Goal: Information Seeking & Learning: Check status

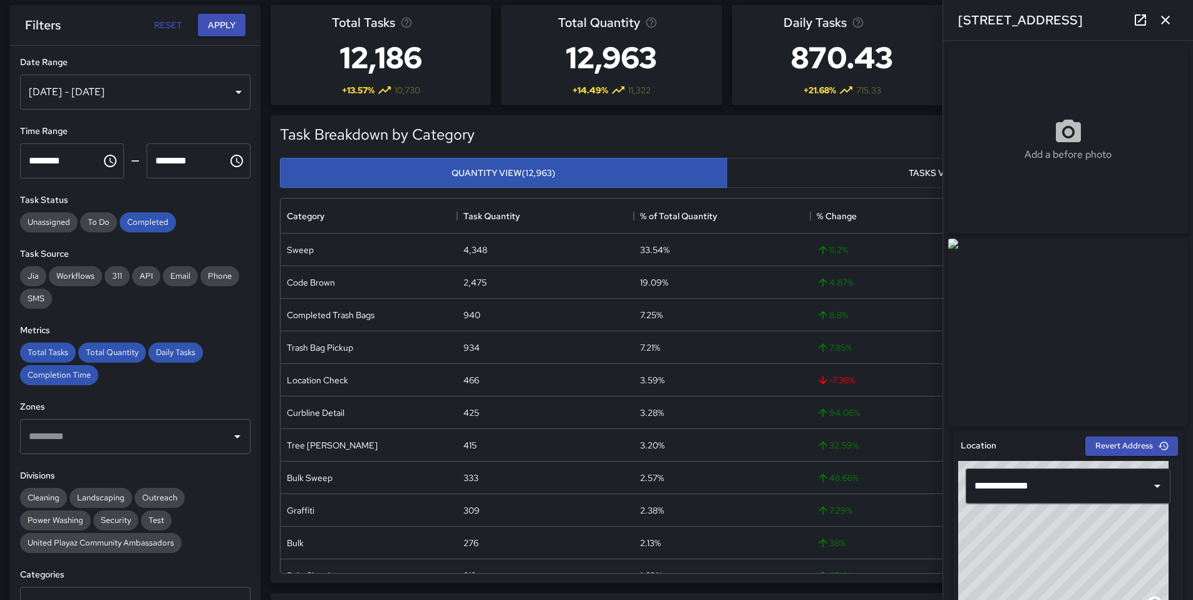
scroll to position [19, 0]
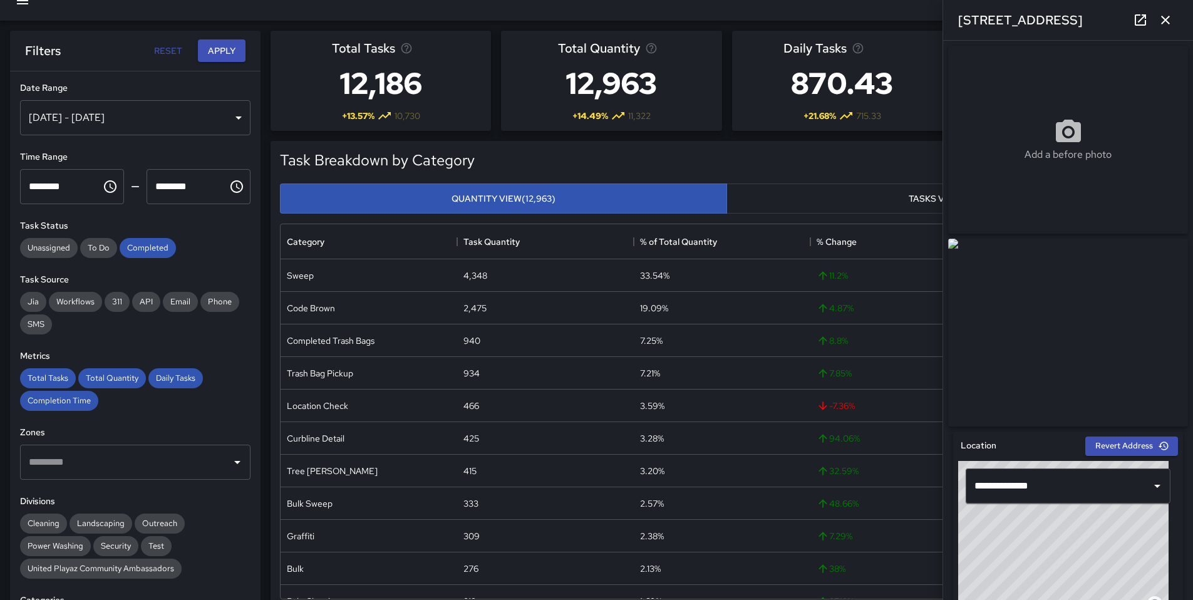
click at [1172, 19] on icon "button" at bounding box center [1165, 20] width 15 height 15
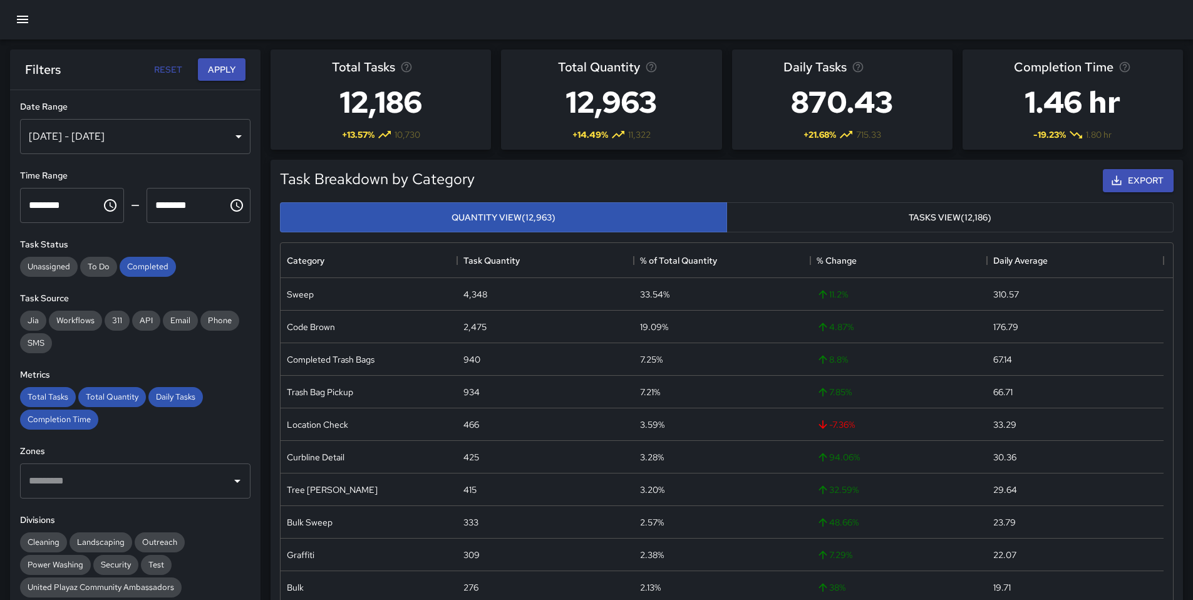
scroll to position [0, 0]
click at [36, 18] on button "button" at bounding box center [23, 20] width 30 height 30
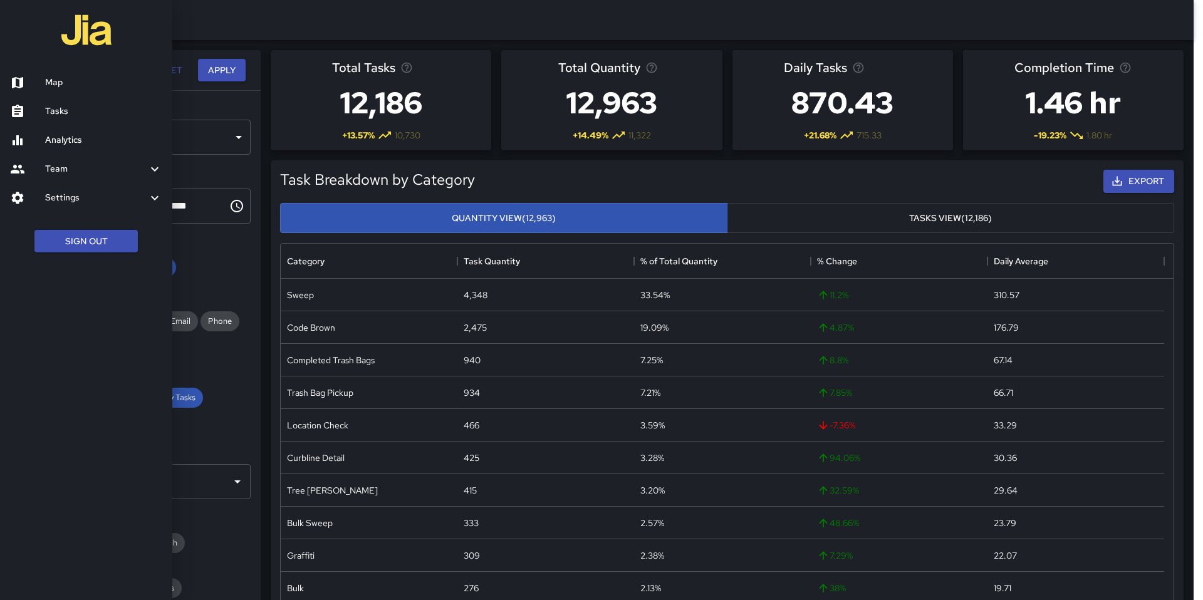
click at [48, 86] on h6 "Map" at bounding box center [103, 83] width 117 height 14
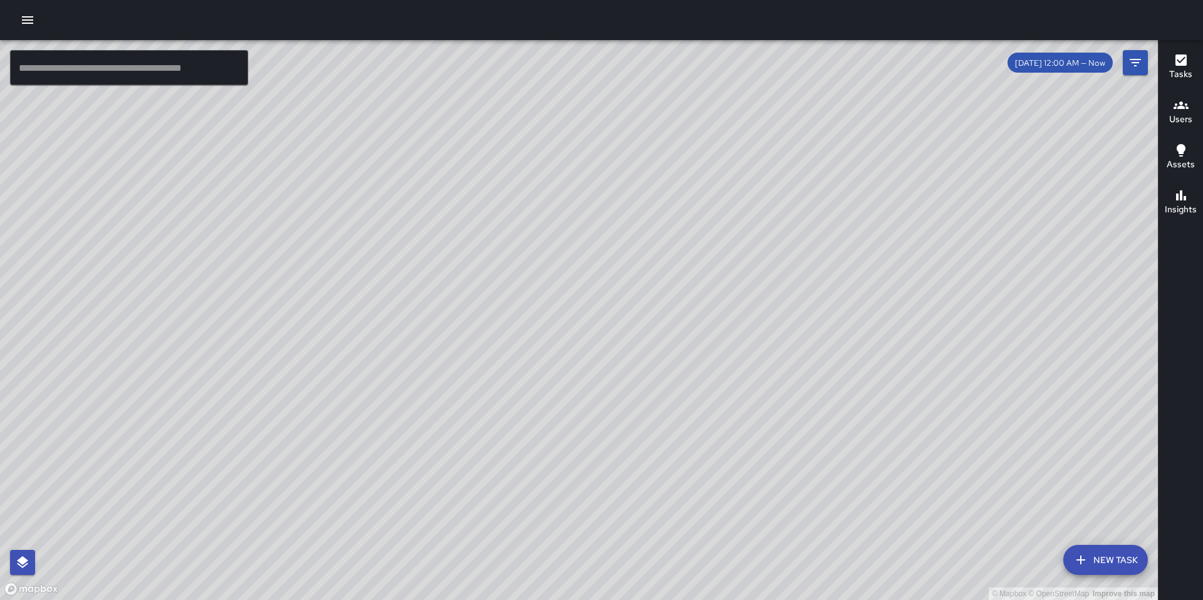
drag, startPoint x: 653, startPoint y: 333, endPoint x: 723, endPoint y: 370, distance: 79.3
click at [711, 380] on div "© Mapbox © OpenStreetMap Improve this map" at bounding box center [579, 320] width 1158 height 560
drag, startPoint x: 879, startPoint y: 281, endPoint x: 837, endPoint y: 552, distance: 273.9
click at [811, 587] on div "© Mapbox © OpenStreetMap Improve this map" at bounding box center [579, 320] width 1158 height 560
drag, startPoint x: 898, startPoint y: 497, endPoint x: 724, endPoint y: 516, distance: 175.8
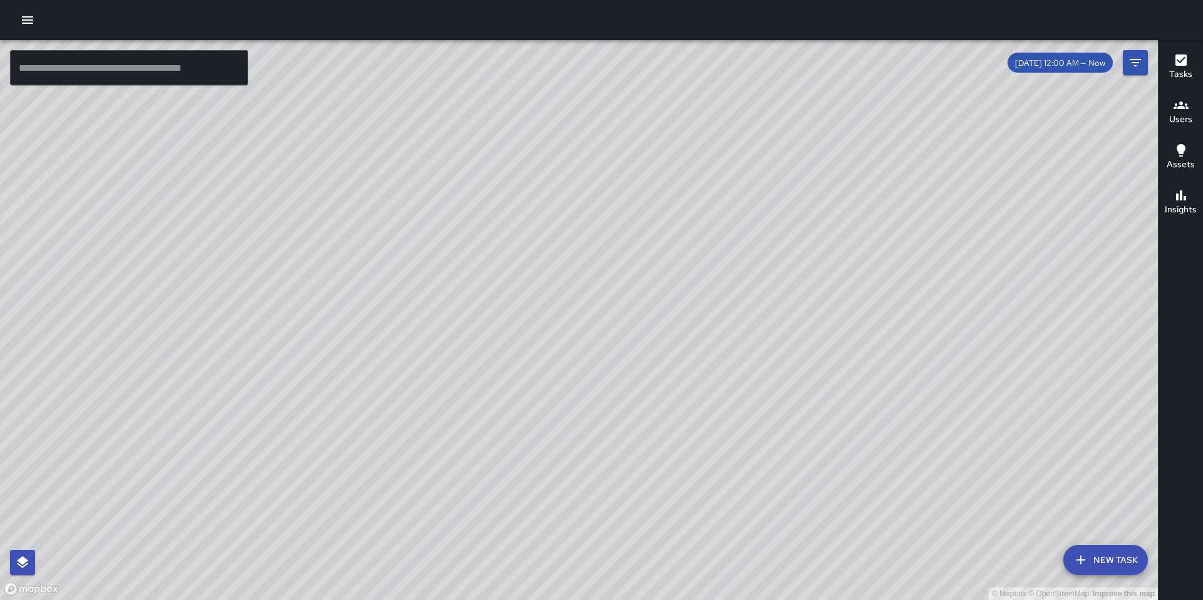
click at [725, 517] on div "© Mapbox © OpenStreetMap Improve this map" at bounding box center [579, 320] width 1158 height 560
drag, startPoint x: 803, startPoint y: 455, endPoint x: 726, endPoint y: 473, distance: 79.2
click at [724, 490] on div "© Mapbox © OpenStreetMap Improve this map" at bounding box center [579, 320] width 1158 height 560
click at [33, 23] on icon "button" at bounding box center [27, 20] width 11 height 8
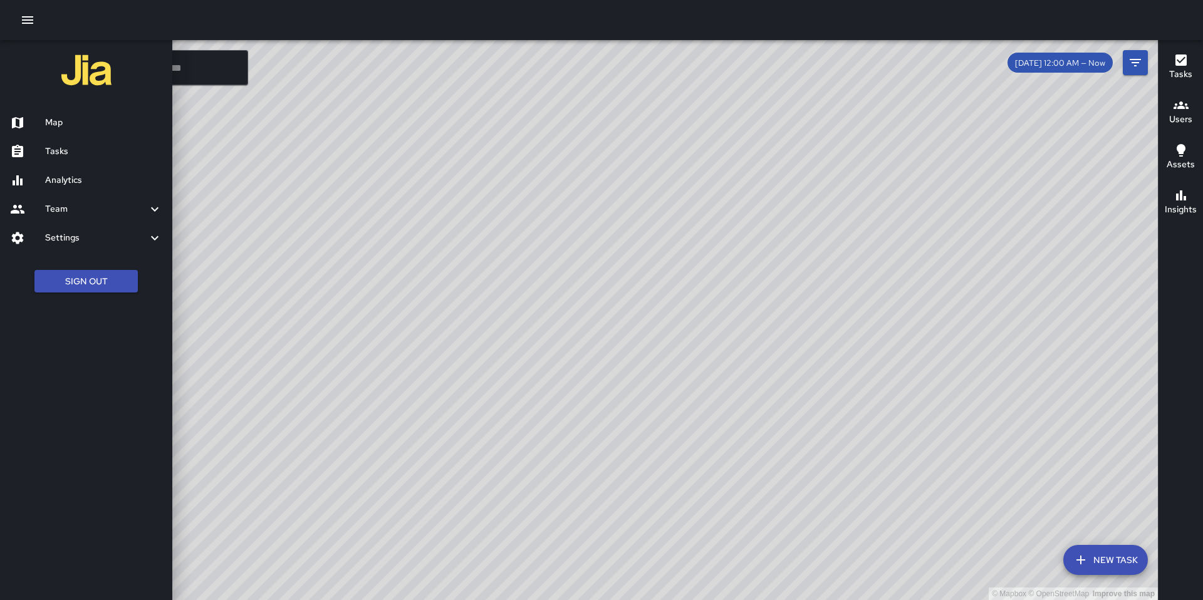
click at [66, 181] on h6 "Analytics" at bounding box center [103, 181] width 117 height 14
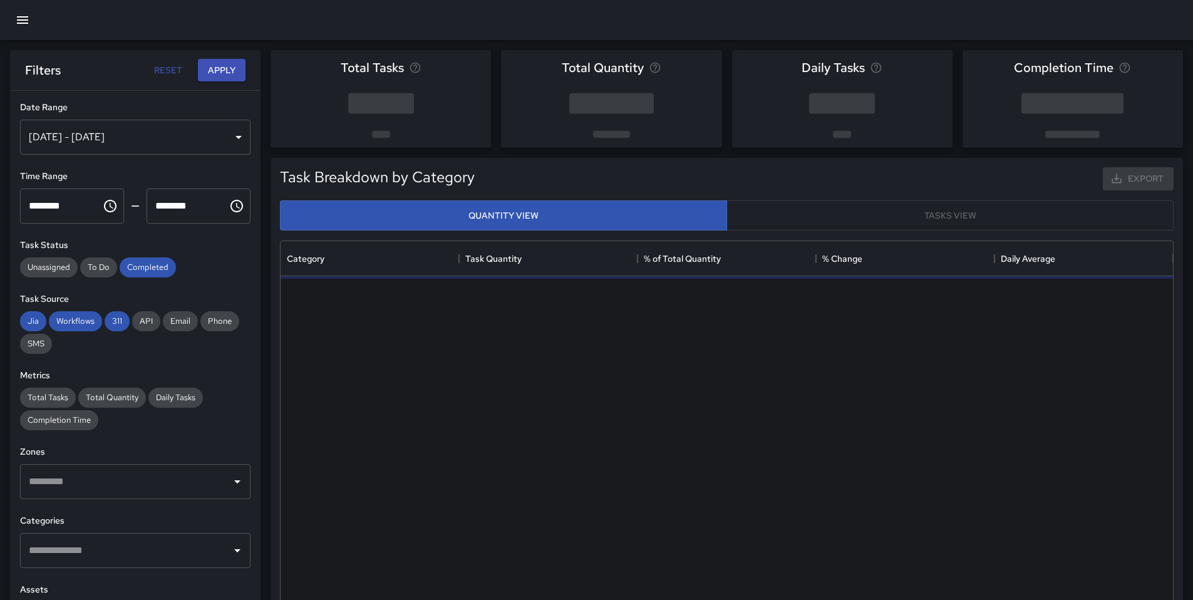
scroll to position [365, 883]
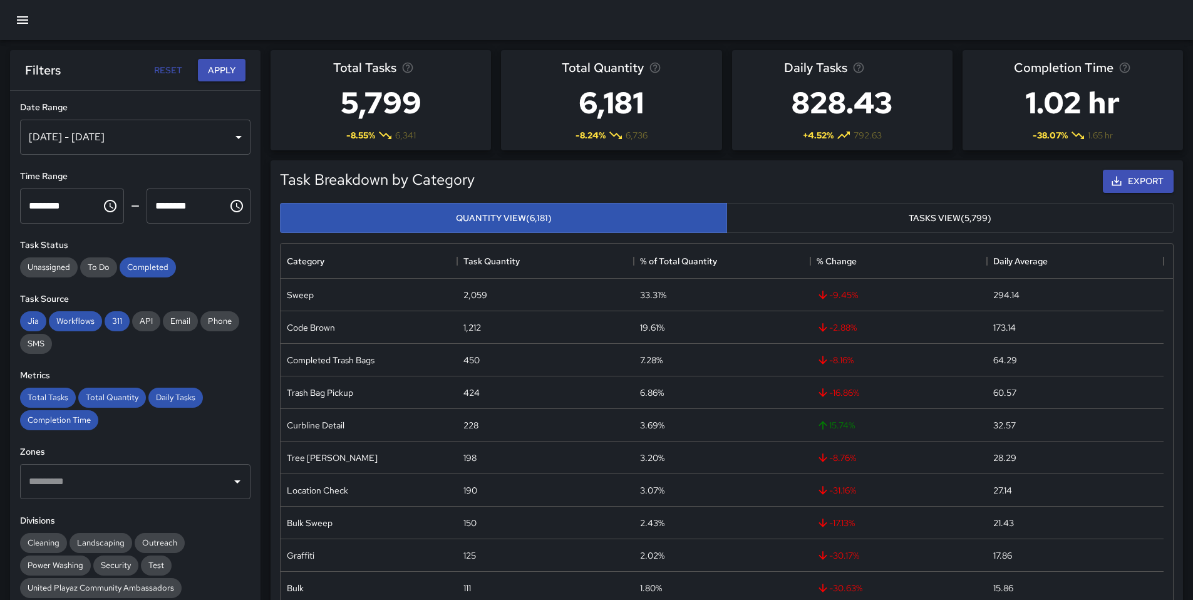
click at [93, 148] on div "[DATE] - [DATE]" at bounding box center [135, 137] width 231 height 35
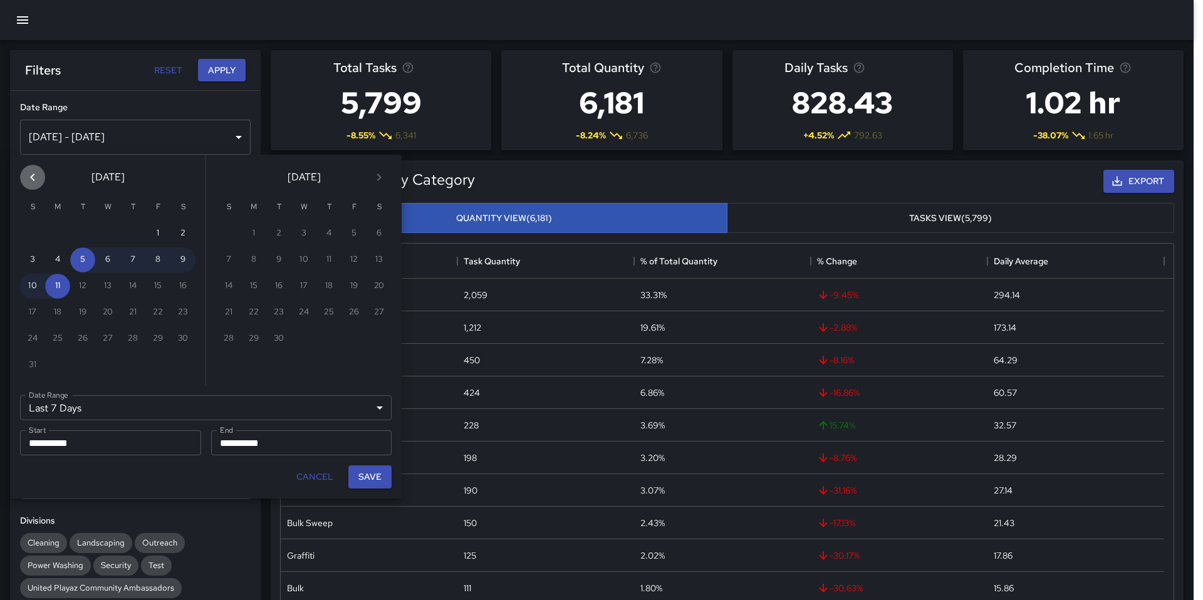
click at [33, 177] on icon "Previous month" at bounding box center [32, 177] width 15 height 15
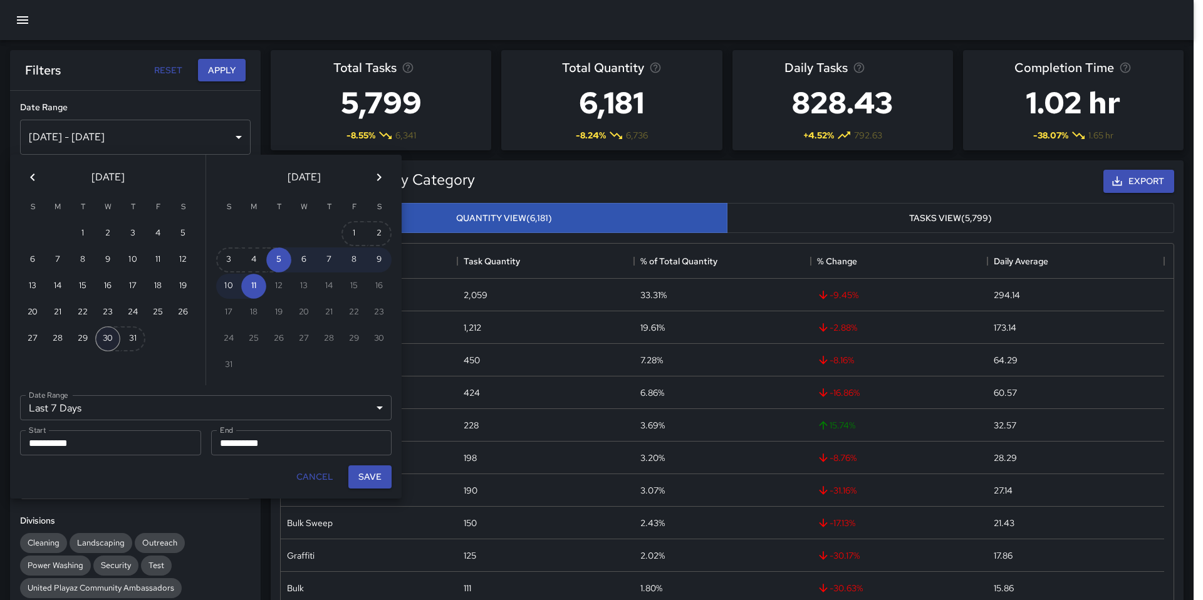
click at [99, 336] on button "30" at bounding box center [107, 338] width 25 height 25
type input "******"
type input "**********"
click at [366, 478] on button "Save" at bounding box center [369, 476] width 43 height 23
type input "**********"
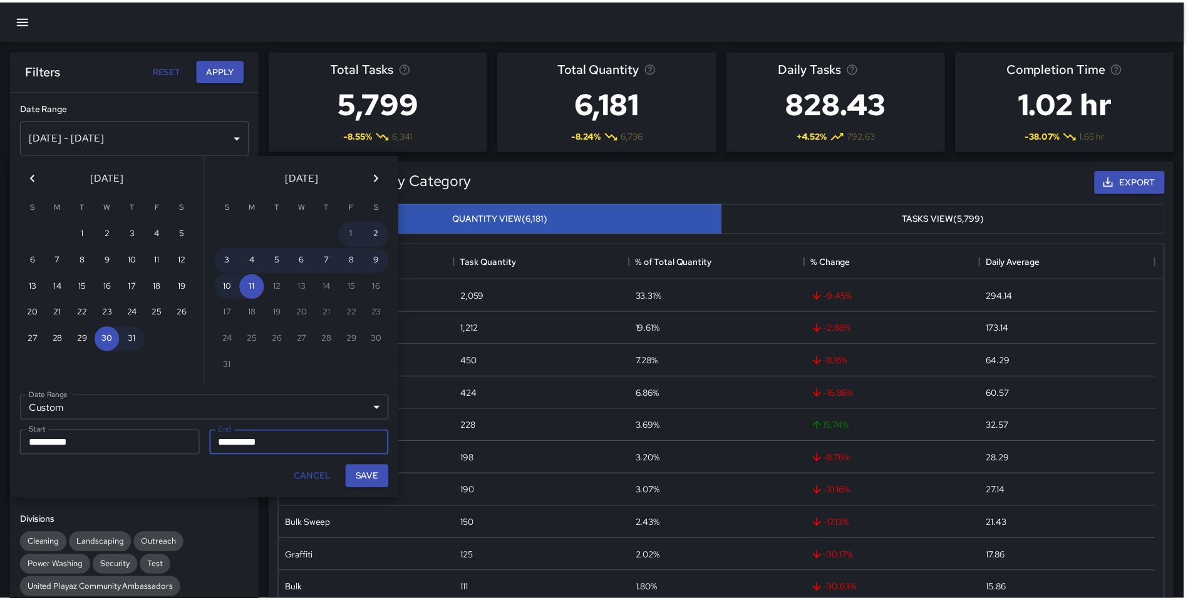
scroll to position [10, 10]
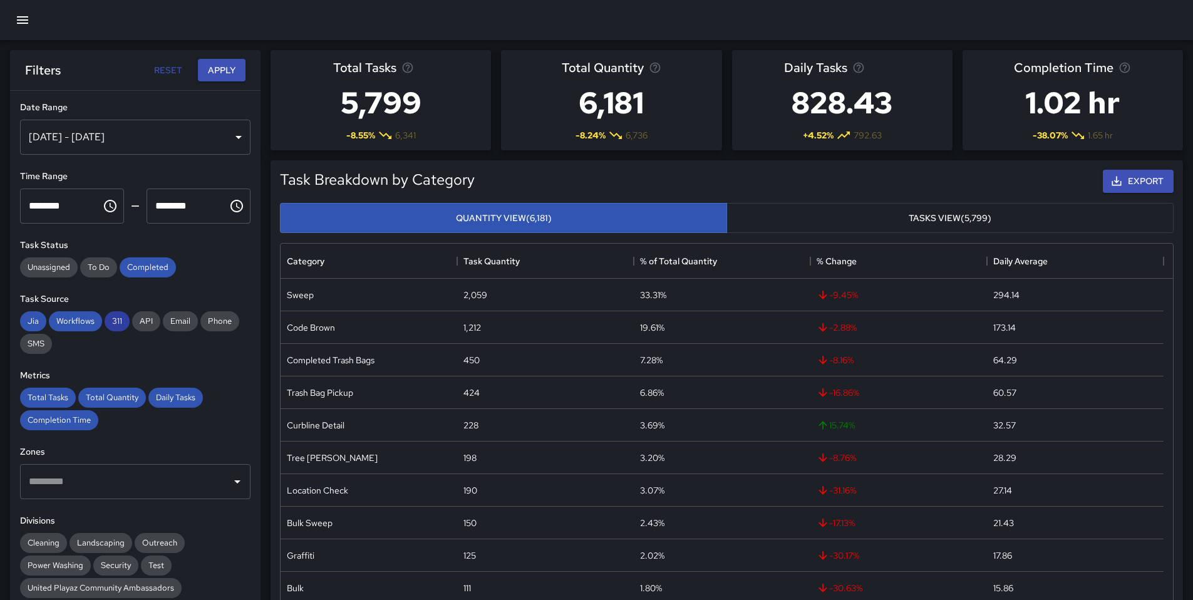
click at [120, 321] on span "311" at bounding box center [117, 321] width 25 height 11
drag, startPoint x: 95, startPoint y: 323, endPoint x: 74, endPoint y: 321, distance: 21.3
click at [95, 323] on span "Workflows" at bounding box center [75, 321] width 53 height 11
click at [23, 322] on span "Jia" at bounding box center [33, 321] width 26 height 11
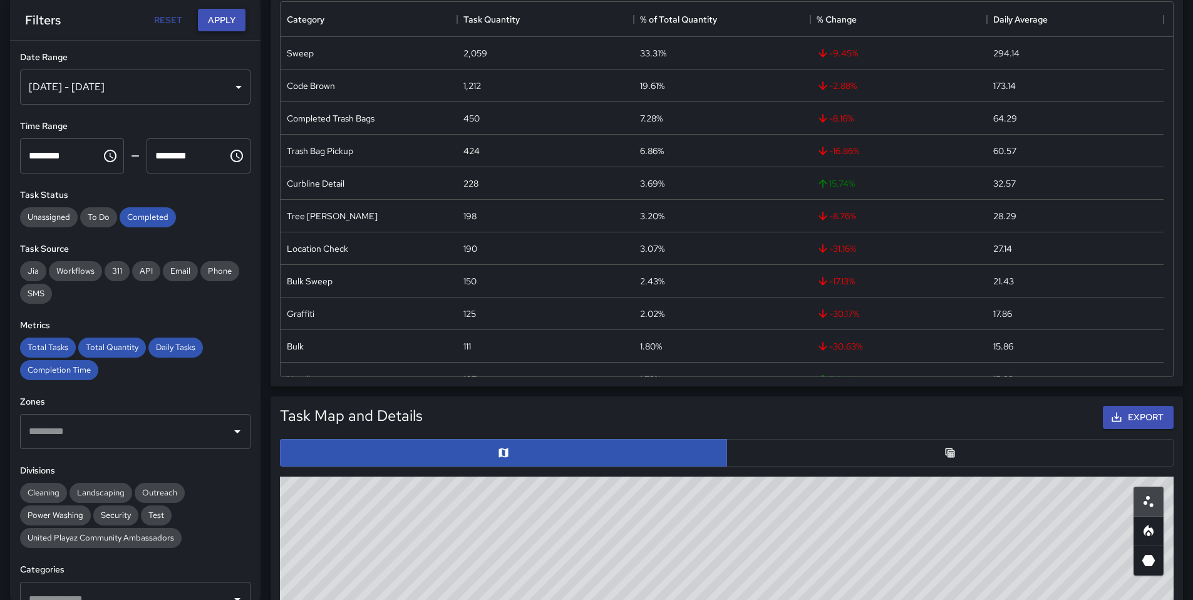
click at [230, 22] on button "Apply" at bounding box center [222, 20] width 48 height 23
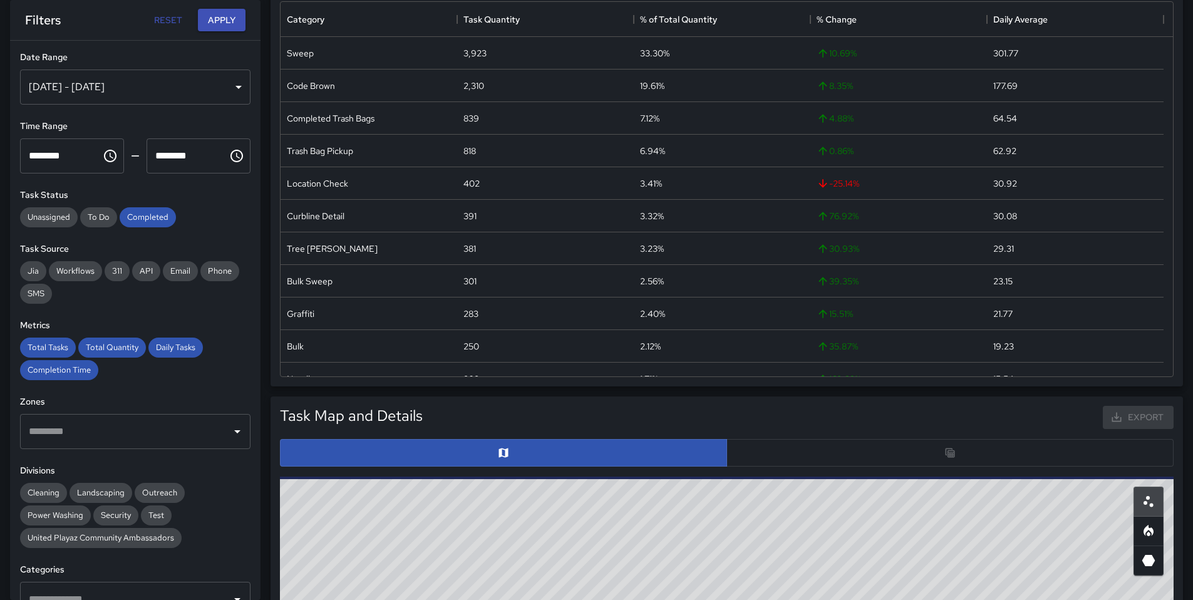
click at [762, 450] on div at bounding box center [727, 453] width 894 height 28
click at [763, 452] on div at bounding box center [727, 453] width 894 height 28
click at [758, 451] on div at bounding box center [727, 453] width 894 height 28
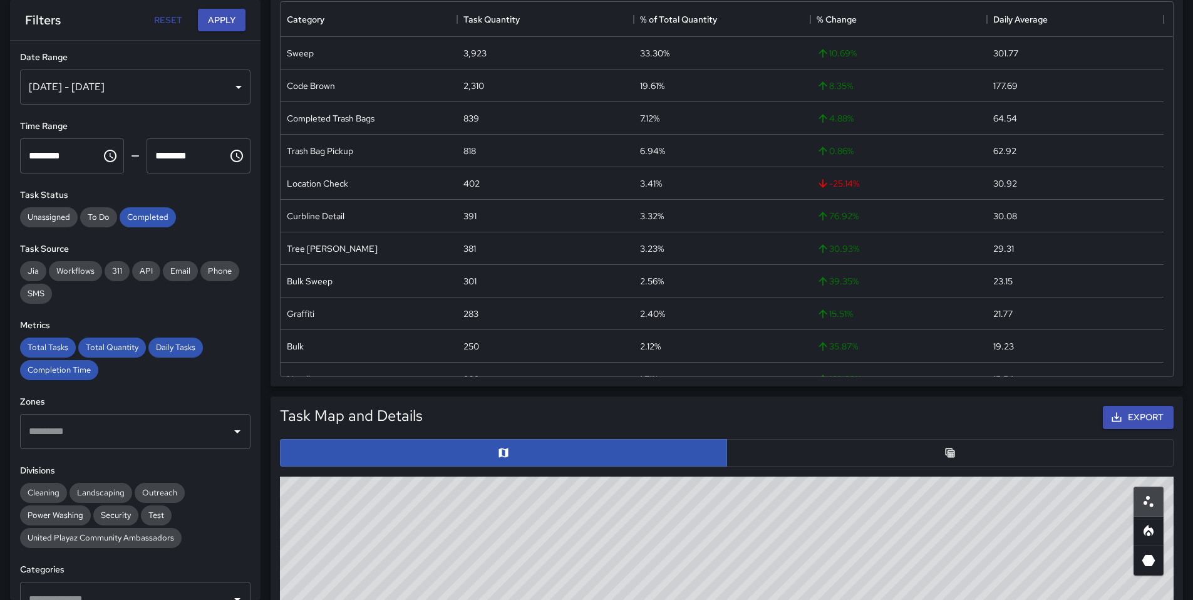
click at [761, 451] on button "button" at bounding box center [950, 453] width 447 height 28
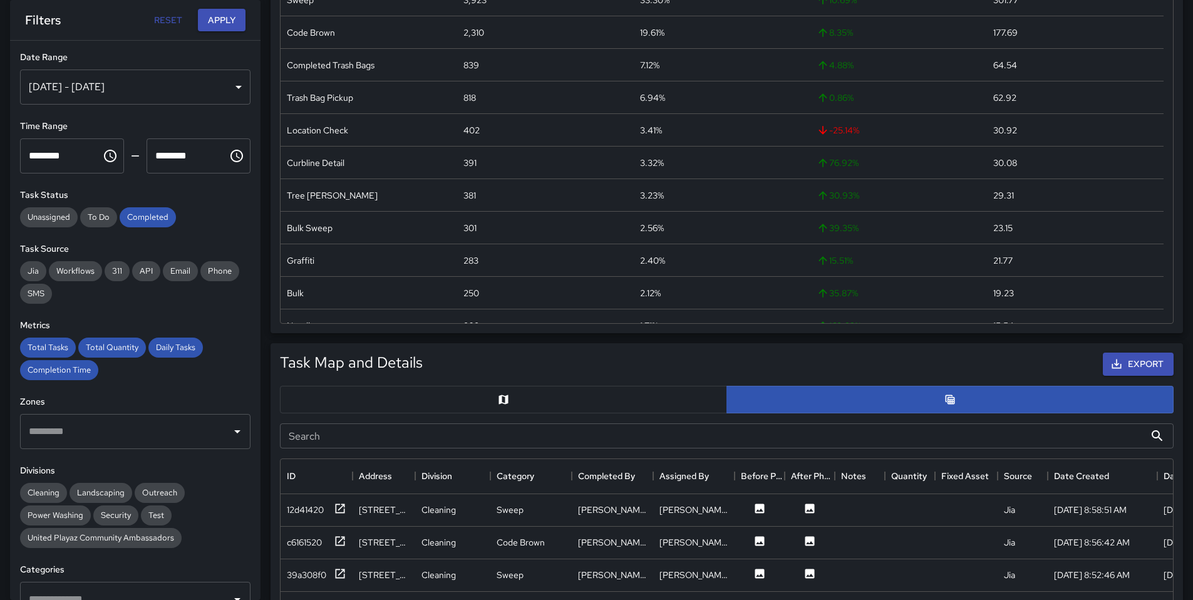
scroll to position [286, 0]
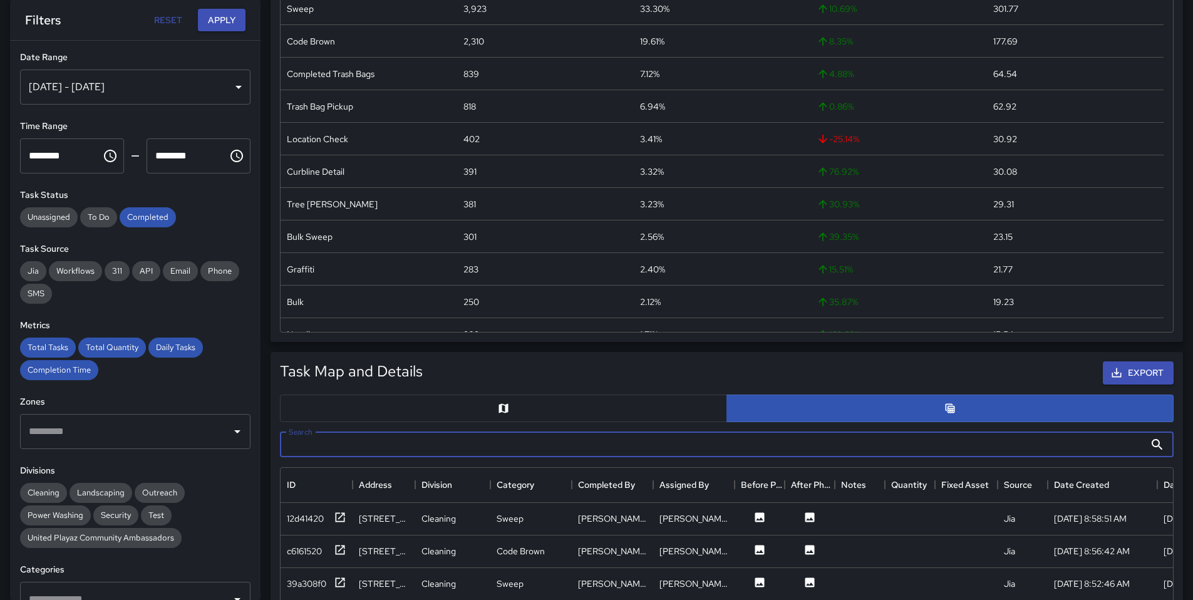
click at [433, 442] on input "Search" at bounding box center [712, 444] width 865 height 25
paste input "**********"
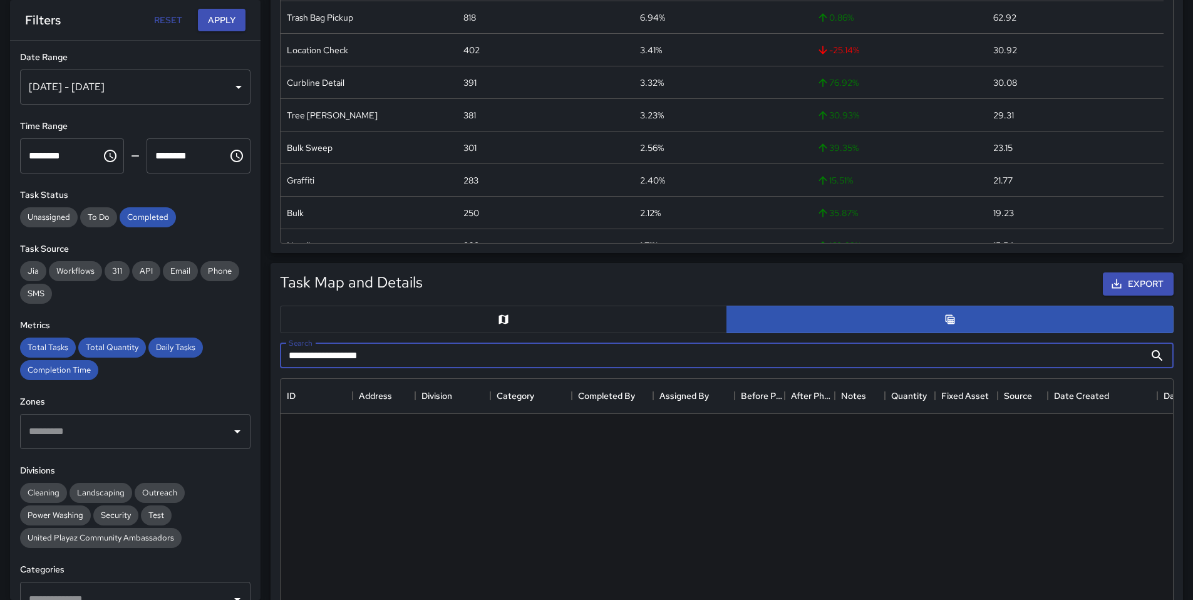
scroll to position [563, 0]
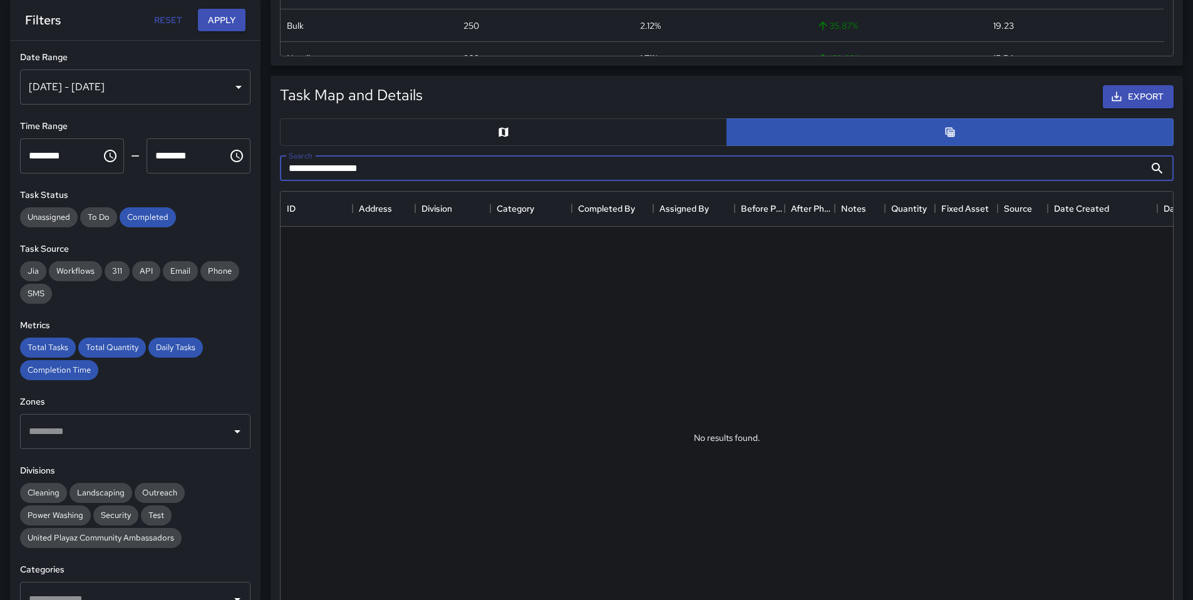
drag, startPoint x: 400, startPoint y: 167, endPoint x: 310, endPoint y: 168, distance: 89.6
click at [310, 168] on input "**********" at bounding box center [712, 168] width 865 height 25
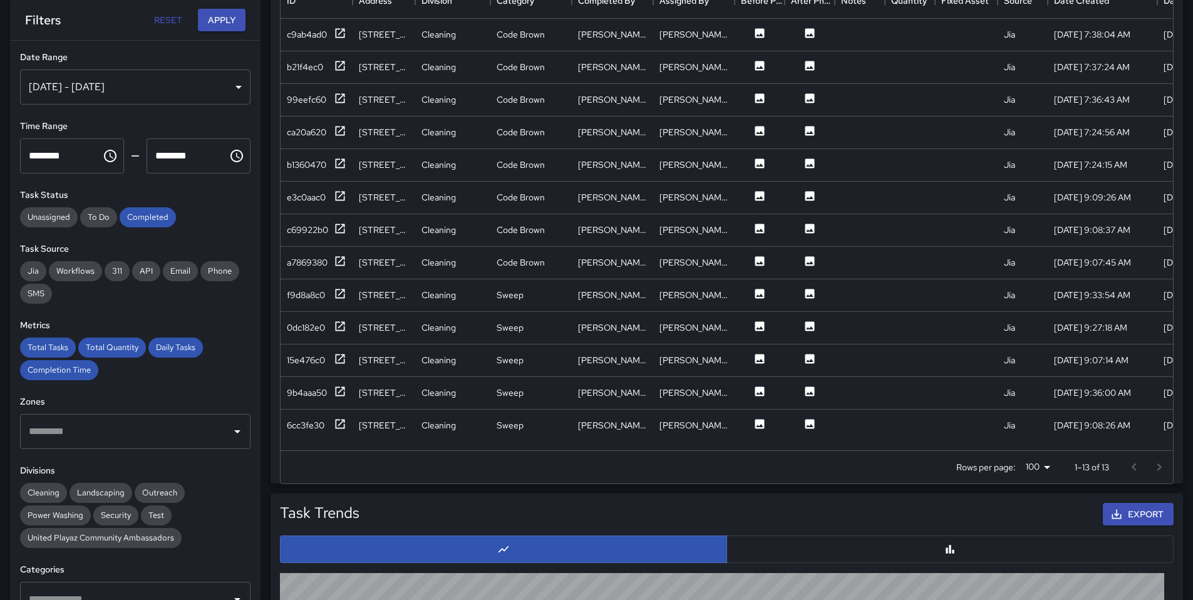
scroll to position [935, 0]
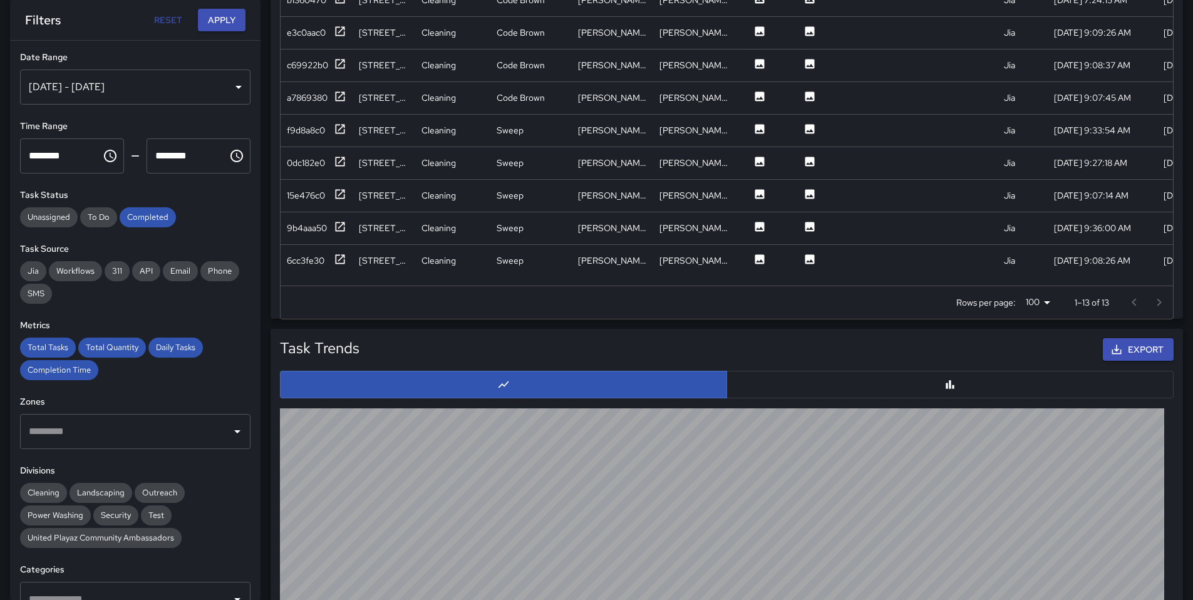
type input "****"
click at [1162, 304] on div at bounding box center [1147, 302] width 50 height 25
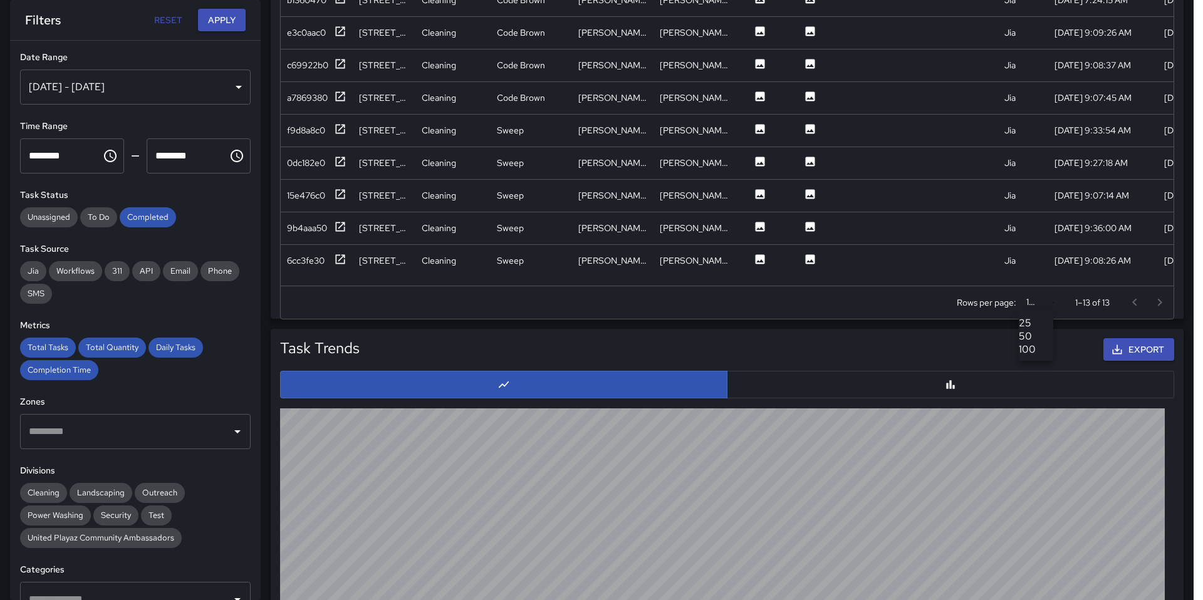
click at [881, 311] on div at bounding box center [601, 300] width 1203 height 600
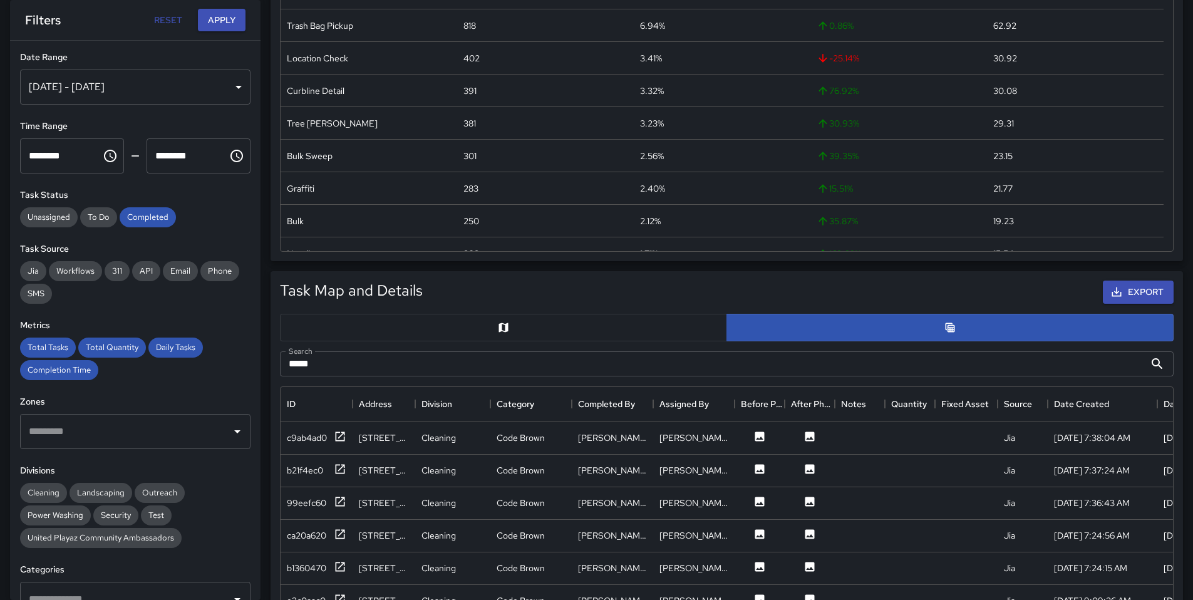
scroll to position [534, 0]
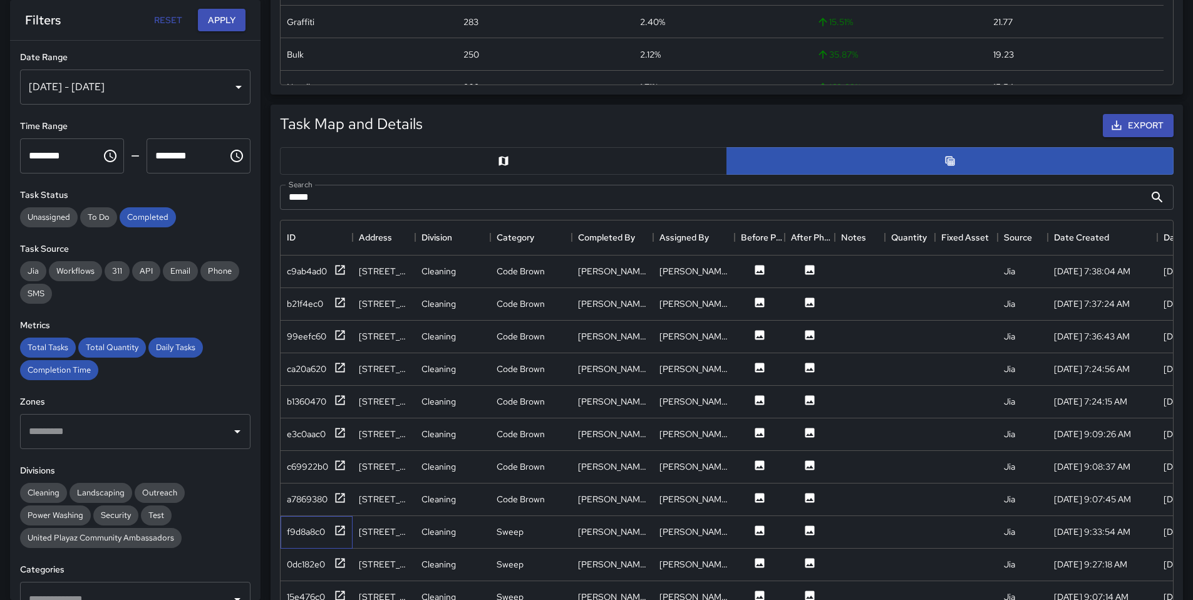
click at [304, 519] on div "f9d8a8c0" at bounding box center [317, 532] width 72 height 33
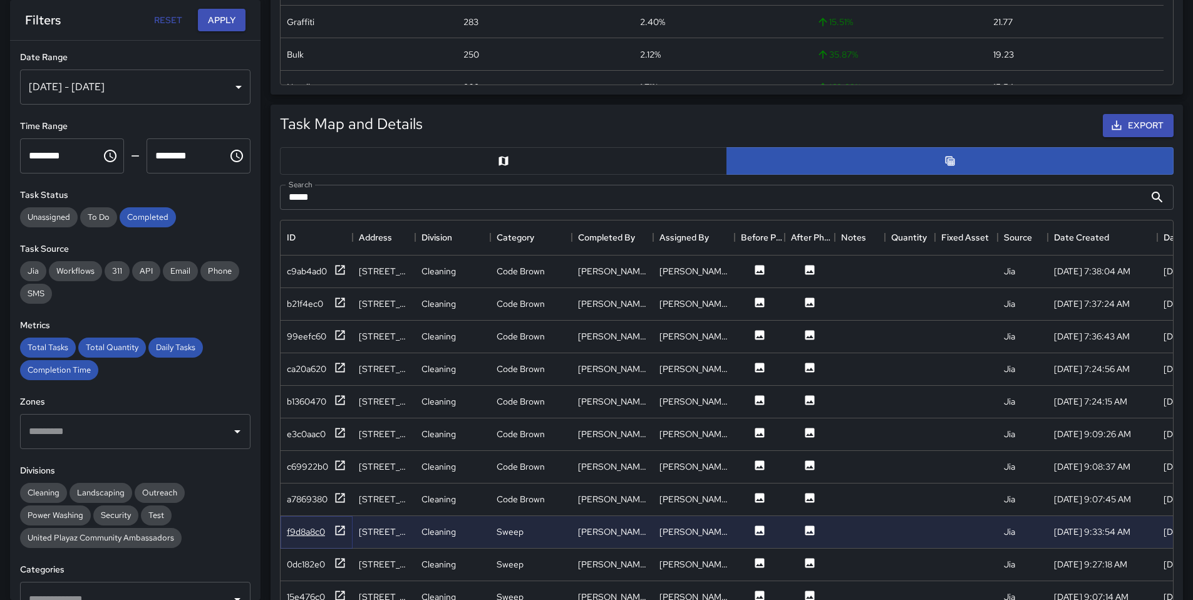
click at [304, 529] on div "f9d8a8c0" at bounding box center [306, 532] width 38 height 13
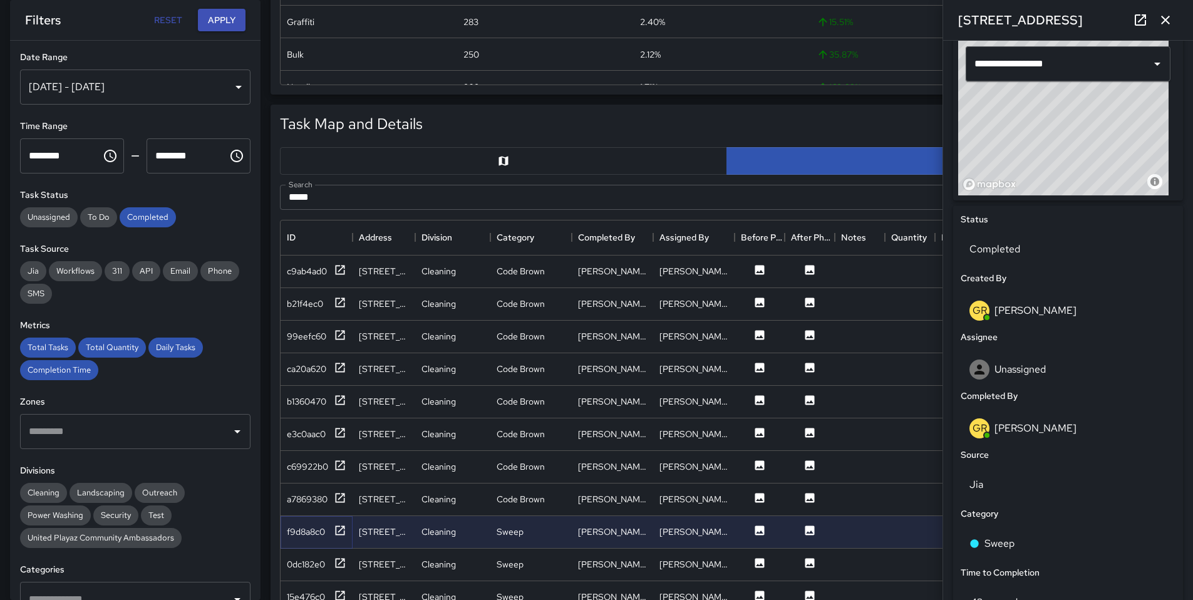
scroll to position [1, 0]
click at [309, 566] on div "0dc182e0" at bounding box center [306, 564] width 38 height 13
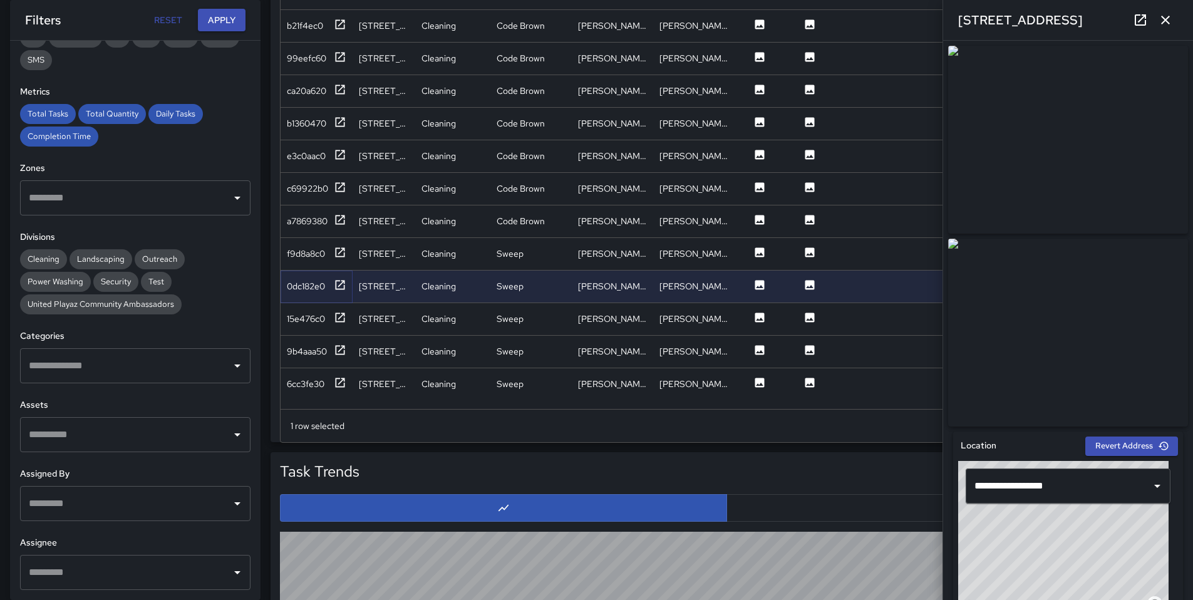
scroll to position [982, 0]
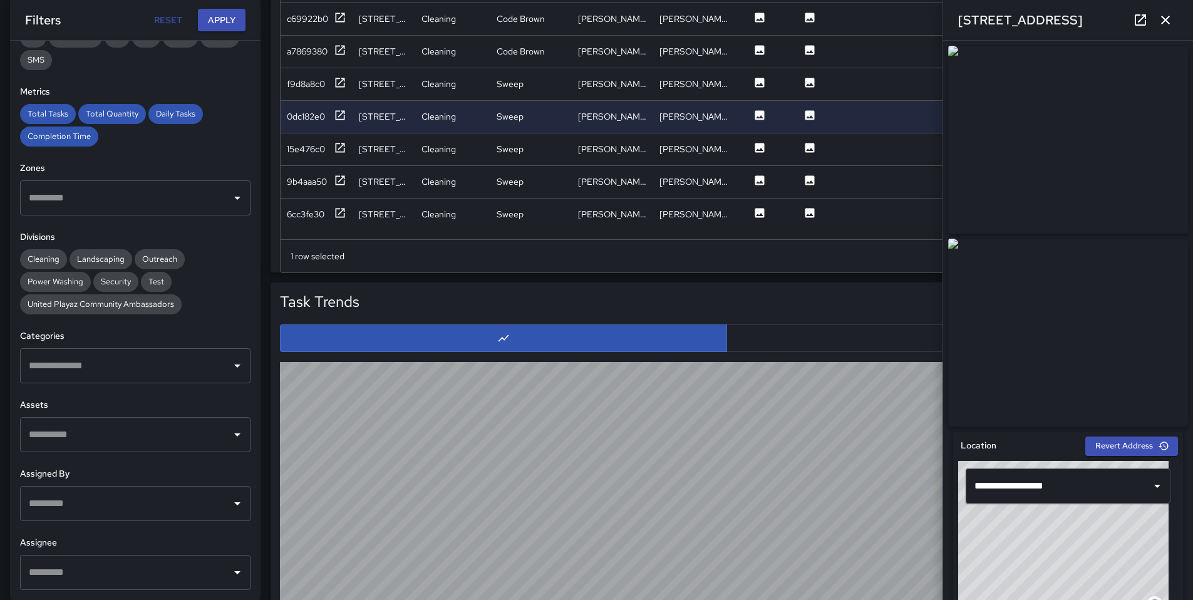
click at [121, 502] on input "text" at bounding box center [126, 504] width 200 height 24
click at [119, 508] on input "text" at bounding box center [126, 504] width 200 height 24
click at [118, 506] on input "text" at bounding box center [126, 504] width 200 height 24
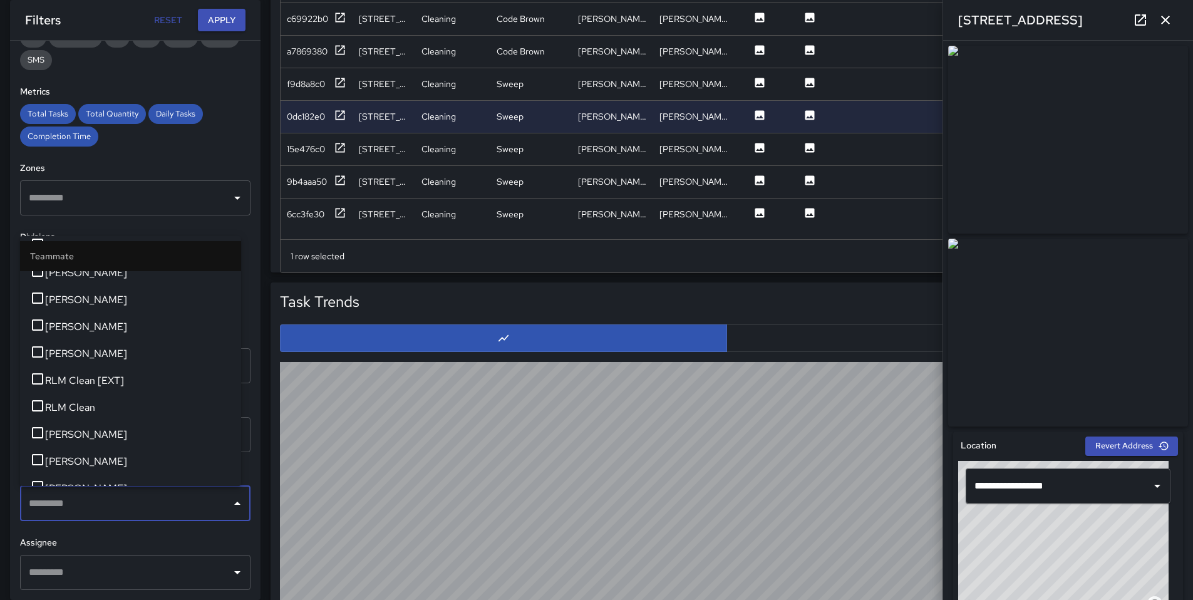
scroll to position [2938, 0]
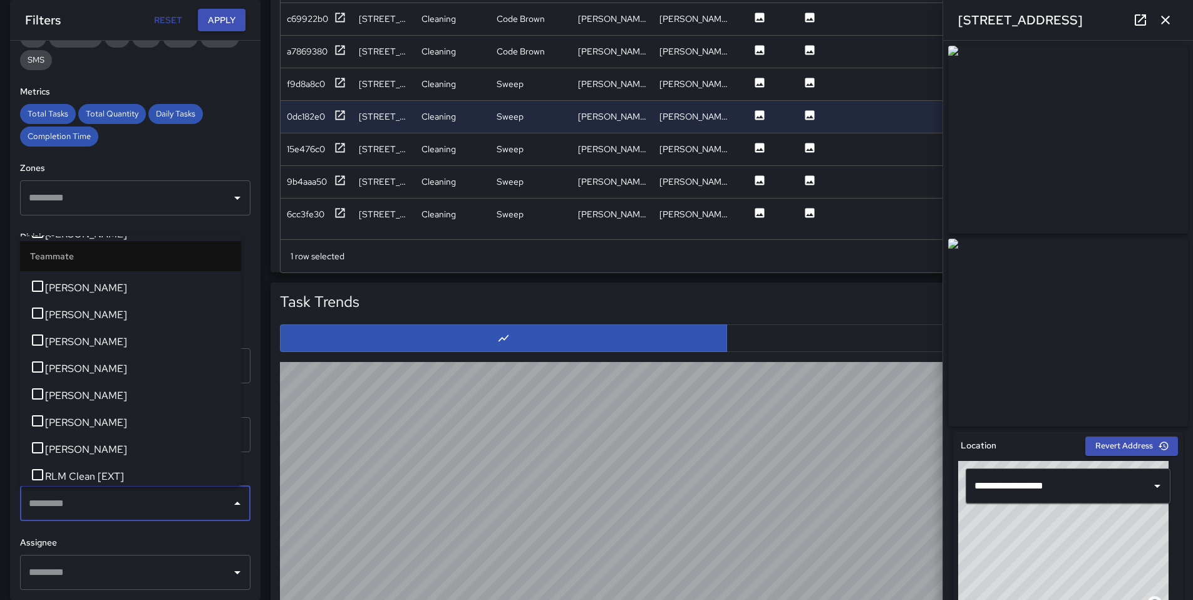
click at [1166, 25] on icon "button" at bounding box center [1165, 20] width 15 height 15
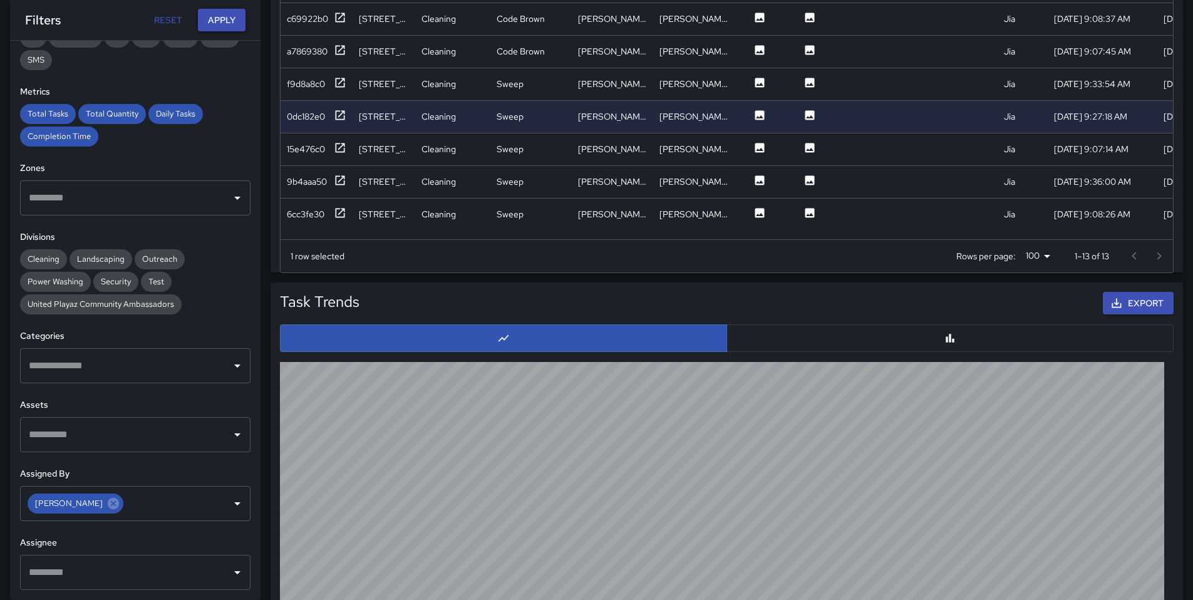
click at [216, 16] on button "Apply" at bounding box center [222, 20] width 48 height 23
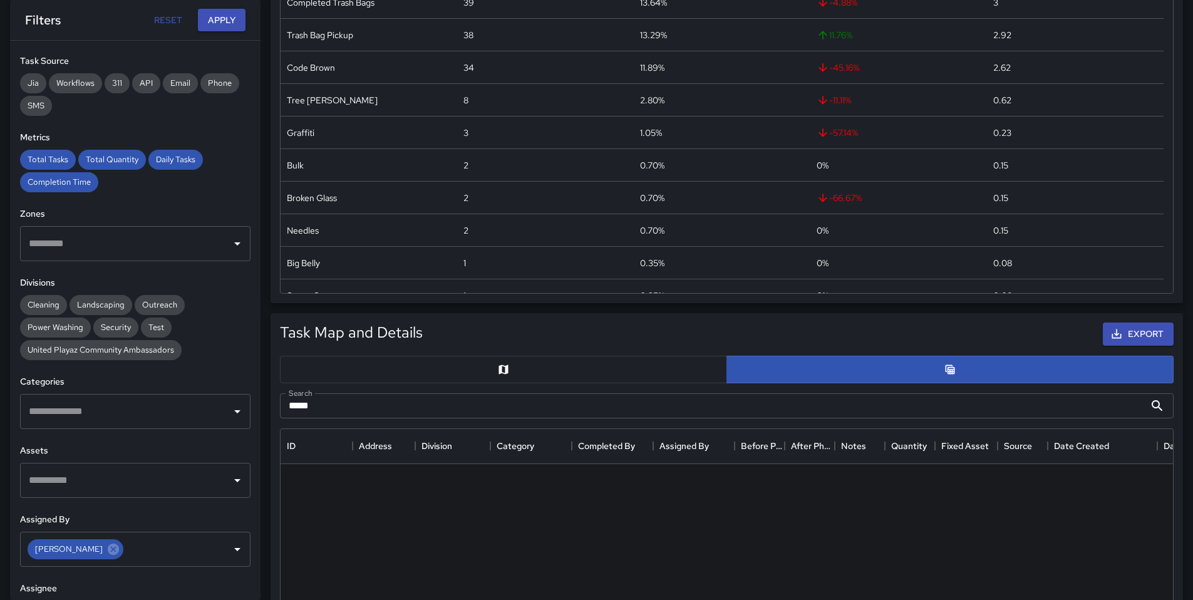
scroll to position [123, 0]
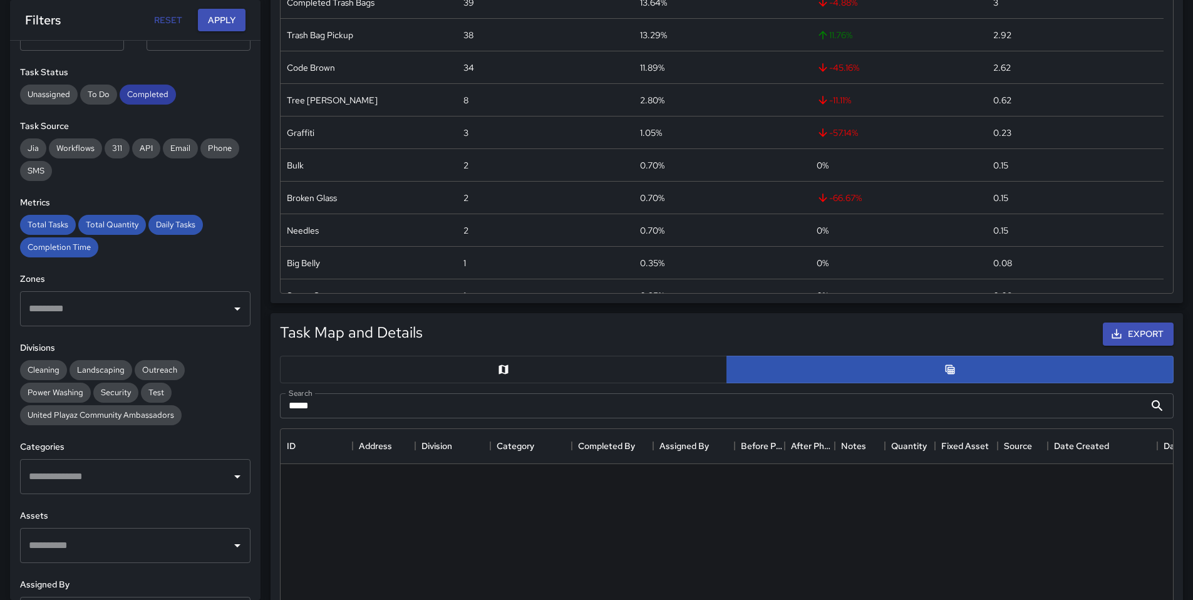
click at [142, 100] on div "Completed" at bounding box center [148, 95] width 56 height 20
click at [220, 23] on button "Apply" at bounding box center [222, 20] width 48 height 23
click at [161, 101] on div "Completed" at bounding box center [148, 95] width 56 height 20
click at [218, 16] on button "Apply" at bounding box center [222, 20] width 48 height 23
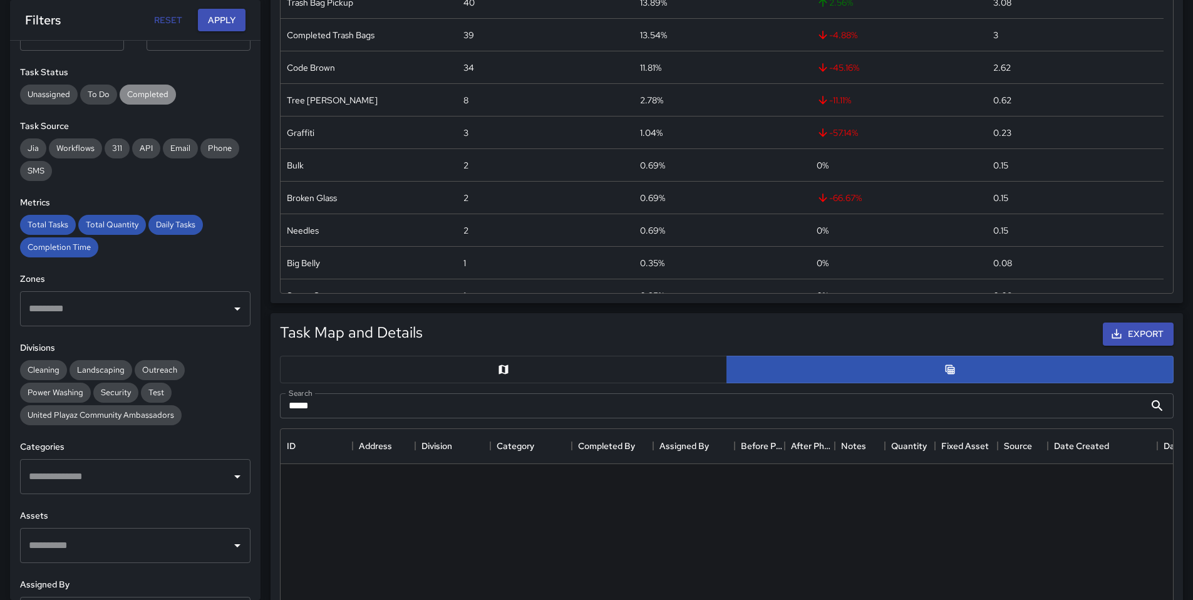
click at [156, 97] on span "Completed" at bounding box center [148, 94] width 56 height 11
click at [69, 246] on span "Completion Time" at bounding box center [59, 247] width 78 height 11
click at [70, 245] on span "Completion Time" at bounding box center [59, 247] width 78 height 11
click at [64, 95] on span "Unassigned" at bounding box center [49, 94] width 58 height 11
click at [104, 96] on span "To Do" at bounding box center [98, 94] width 37 height 11
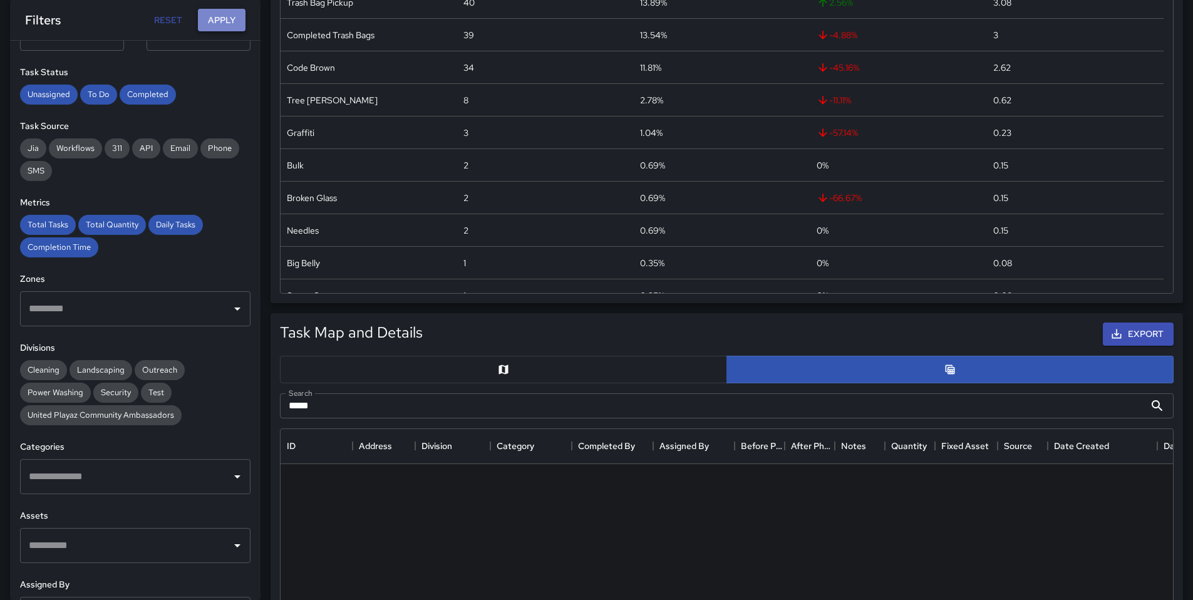
click at [220, 19] on button "Apply" at bounding box center [222, 20] width 48 height 23
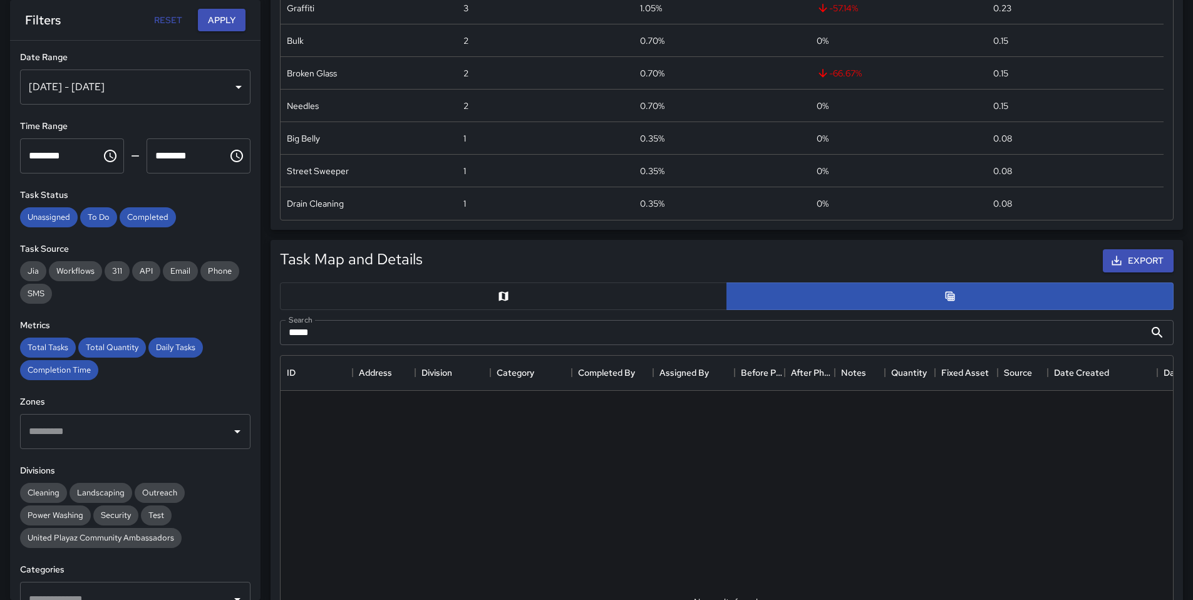
scroll to position [373, 0]
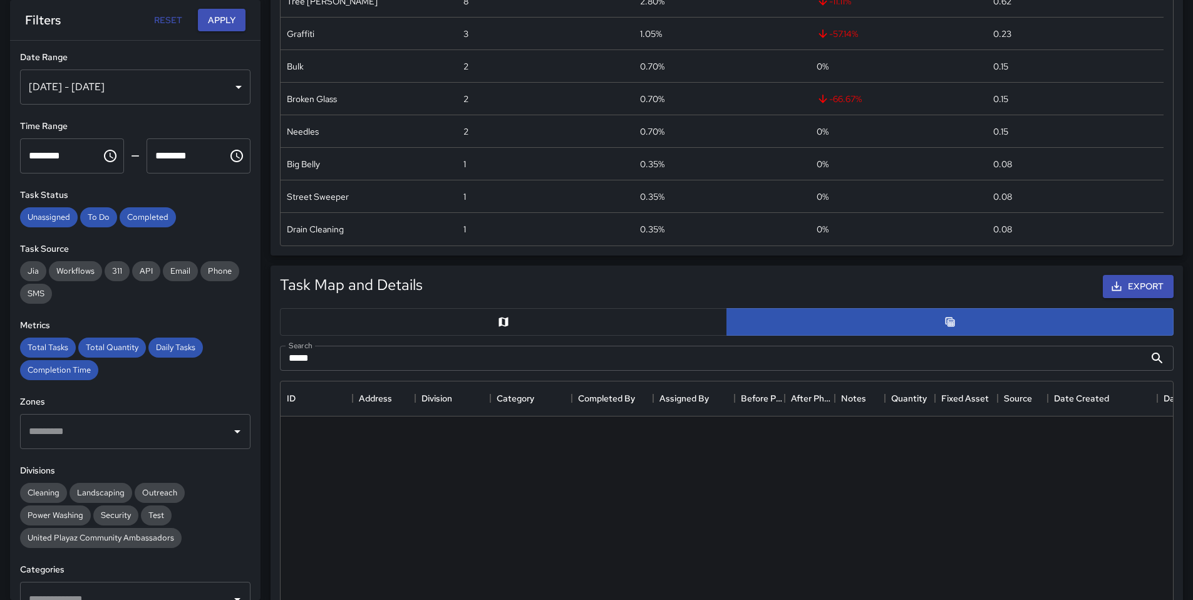
click at [121, 98] on div "[DATE] - [DATE]" at bounding box center [135, 87] width 231 height 35
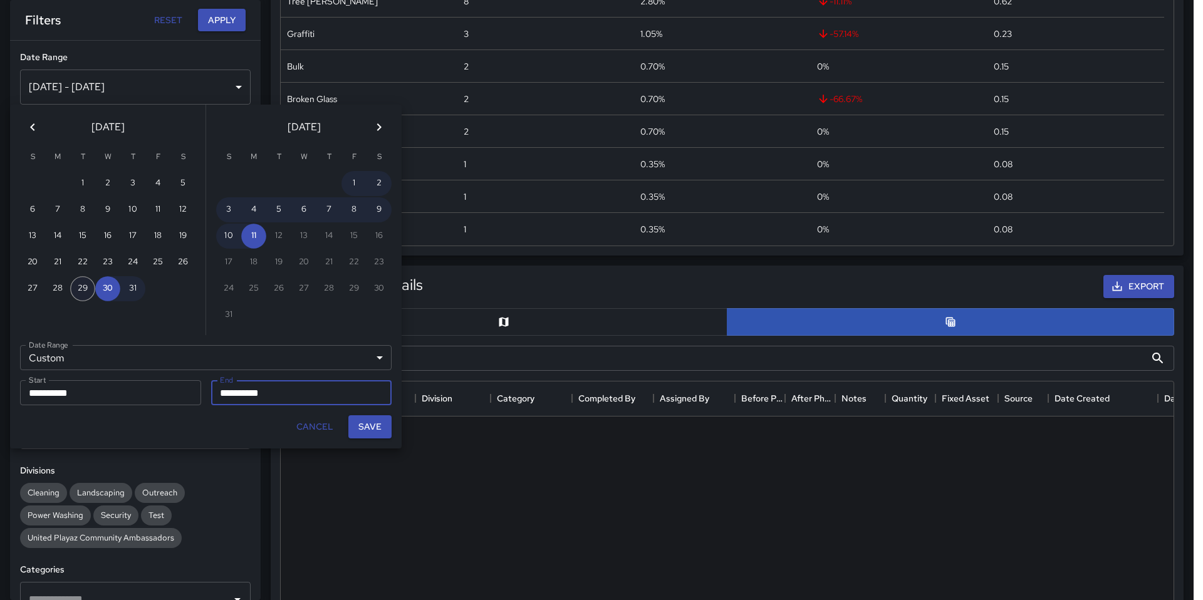
click at [81, 290] on button "29" at bounding box center [82, 288] width 25 height 25
type input "**********"
click at [355, 430] on button "Save" at bounding box center [369, 426] width 43 height 23
type input "**********"
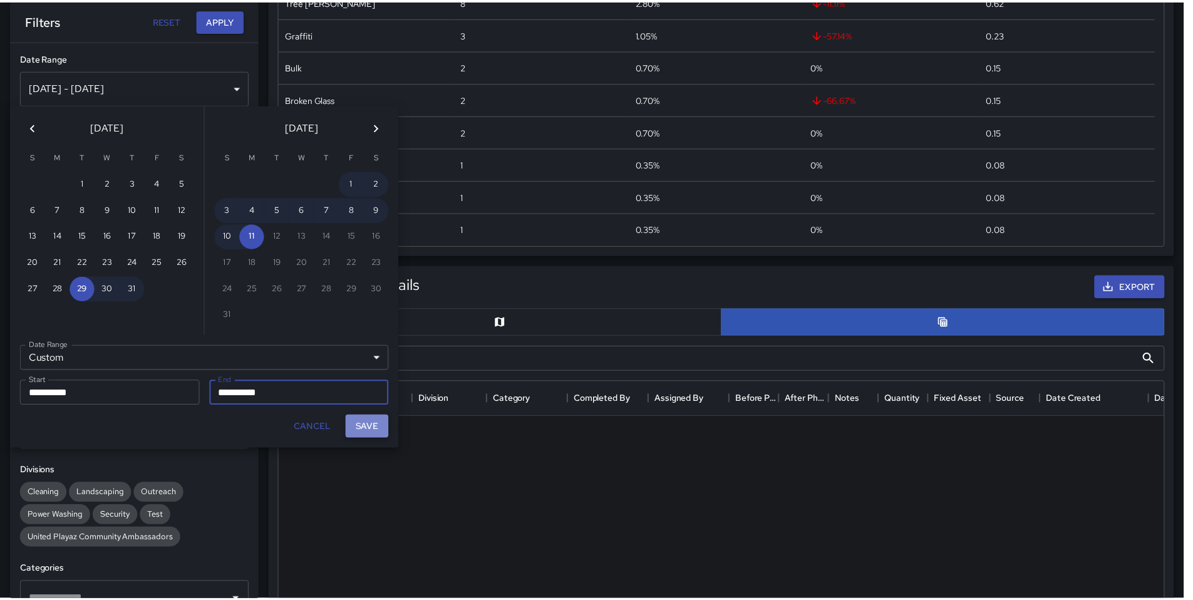
scroll to position [10, 10]
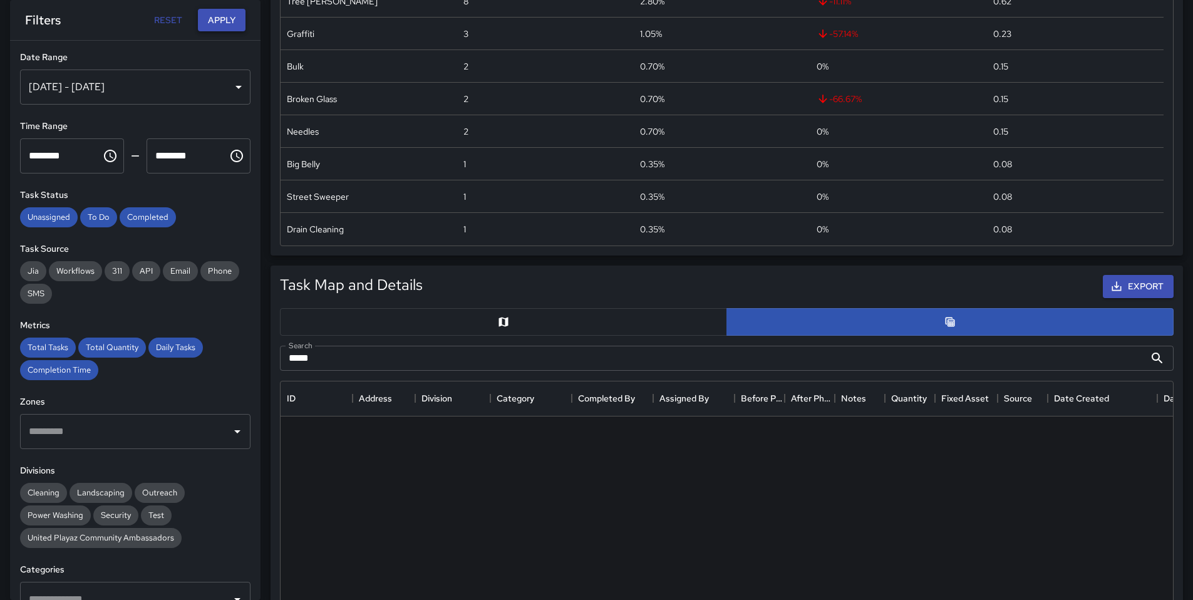
click at [214, 21] on button "Apply" at bounding box center [222, 20] width 48 height 23
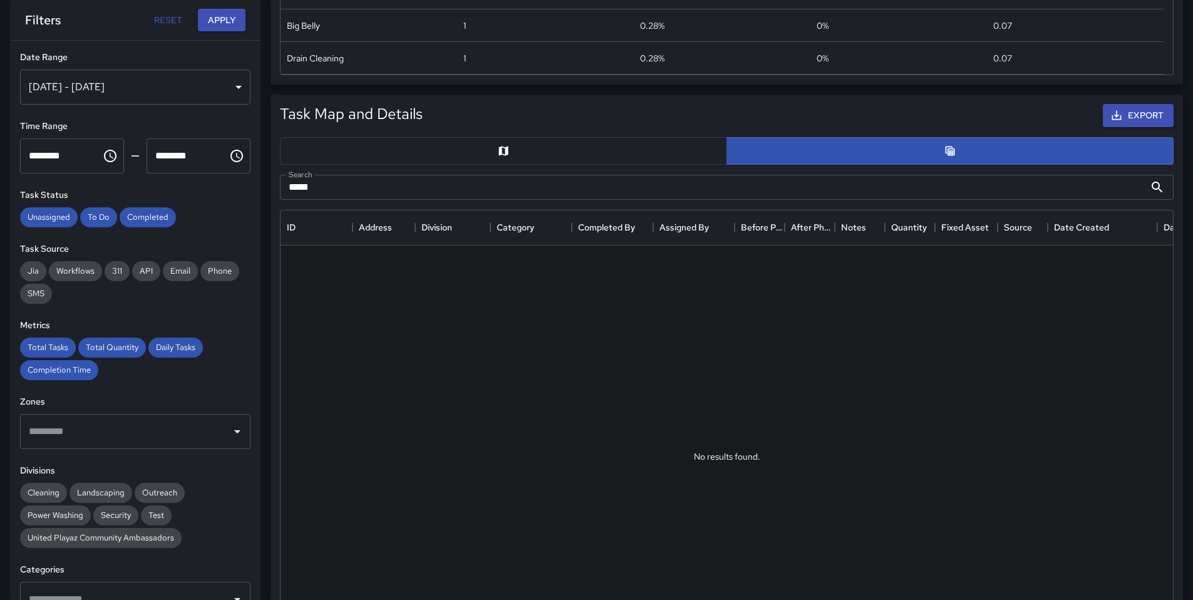
scroll to position [636, 0]
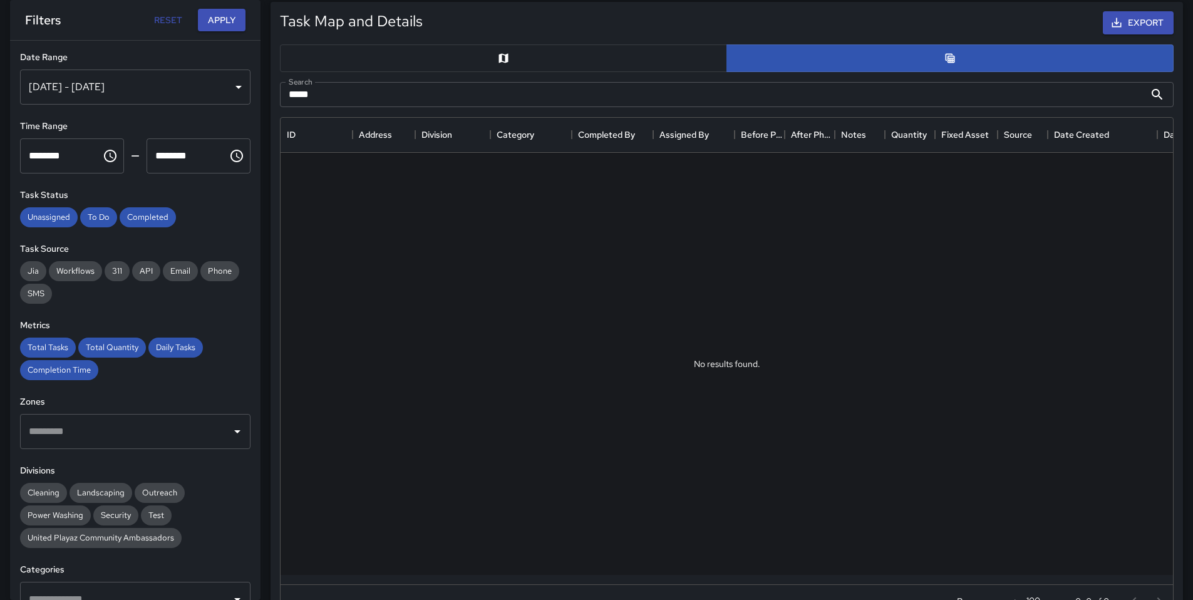
click at [542, 100] on input "****" at bounding box center [712, 94] width 865 height 25
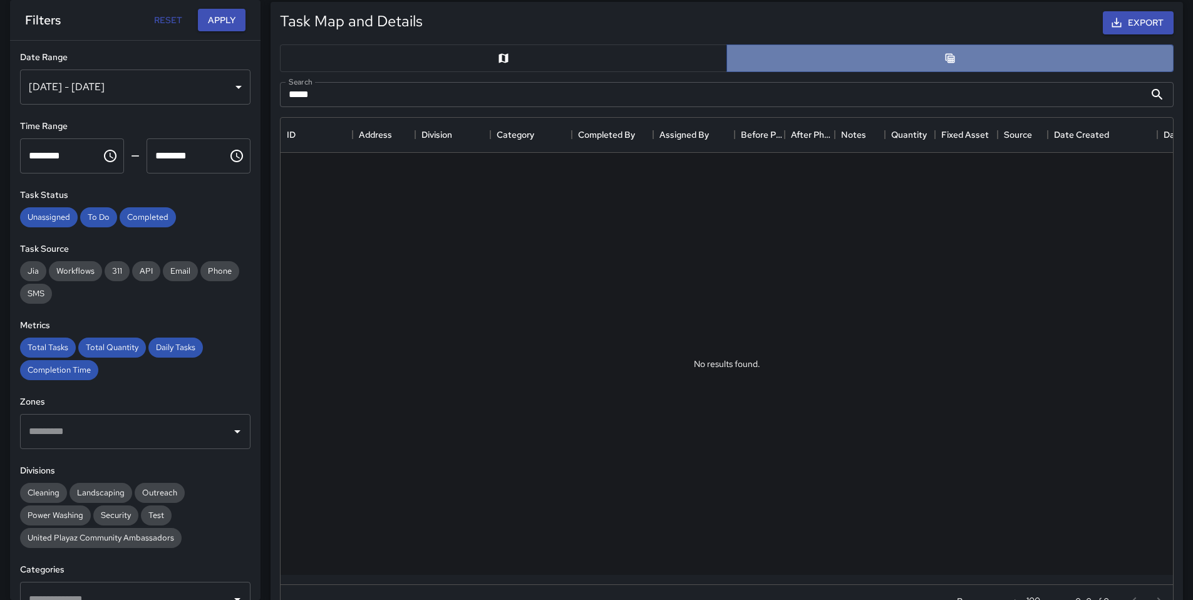
click at [816, 67] on button "button" at bounding box center [950, 58] width 447 height 28
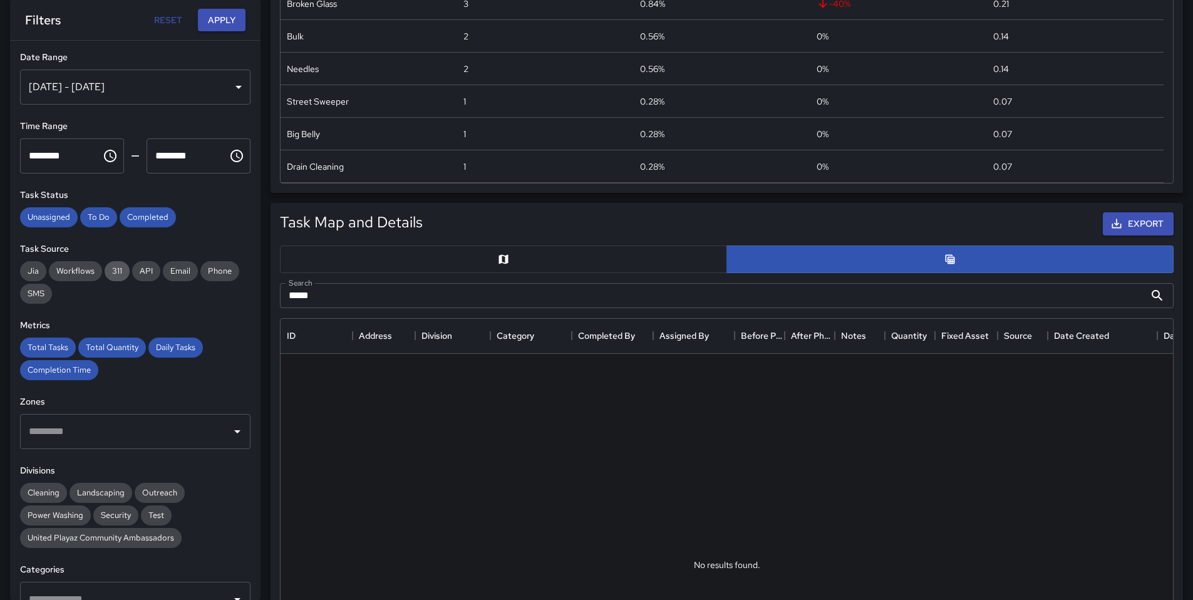
scroll to position [414, 0]
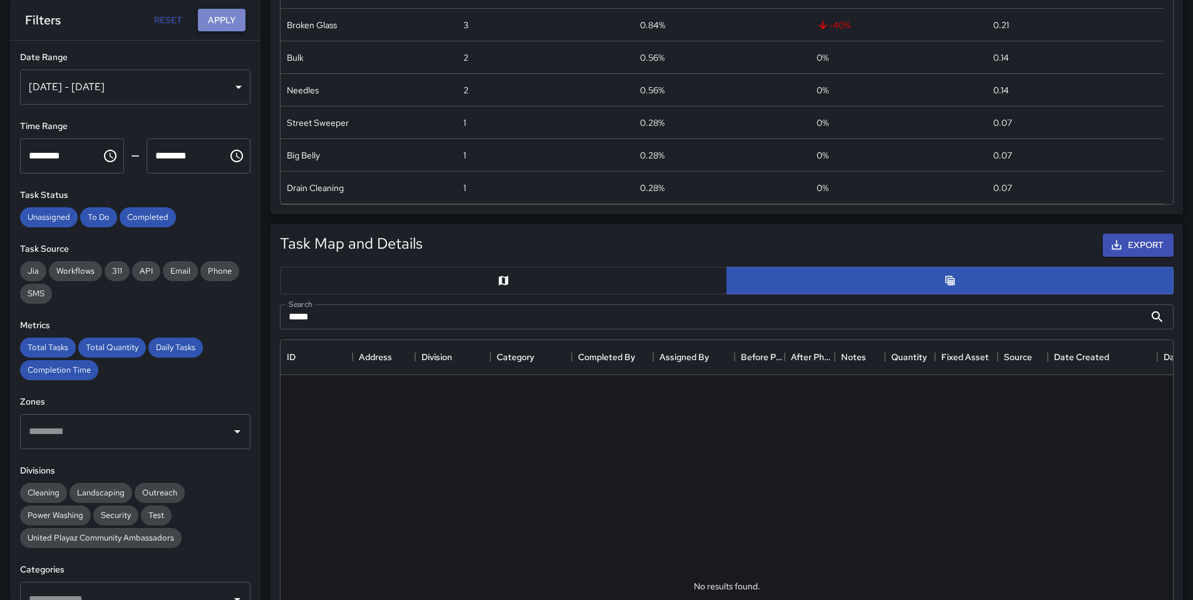
click at [228, 21] on button "Apply" at bounding box center [222, 20] width 48 height 23
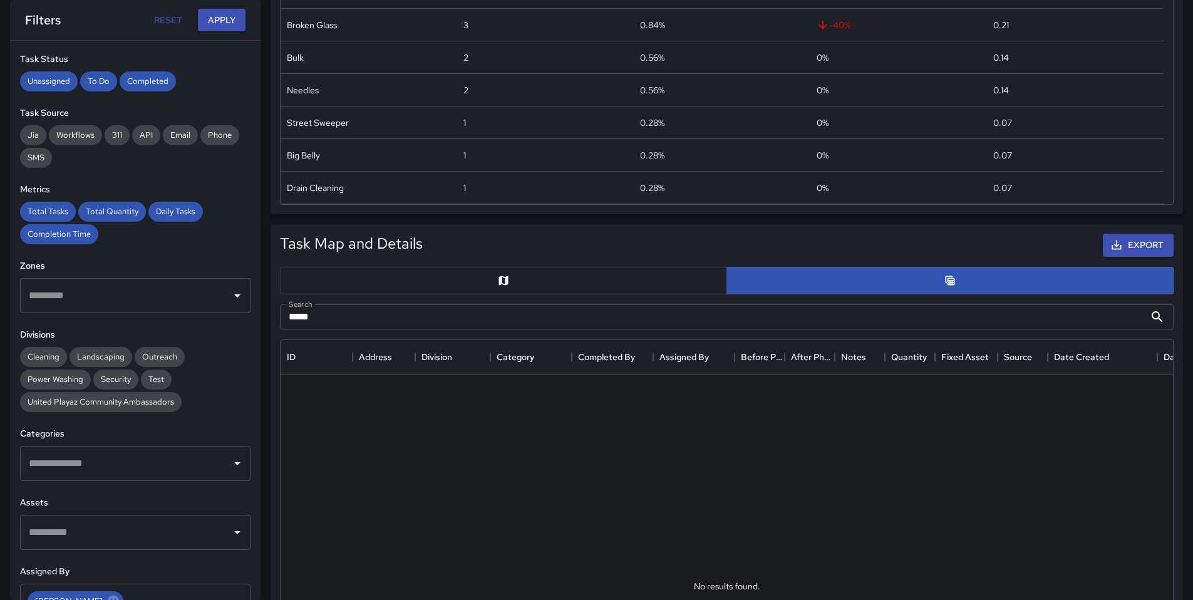
scroll to position [234, 0]
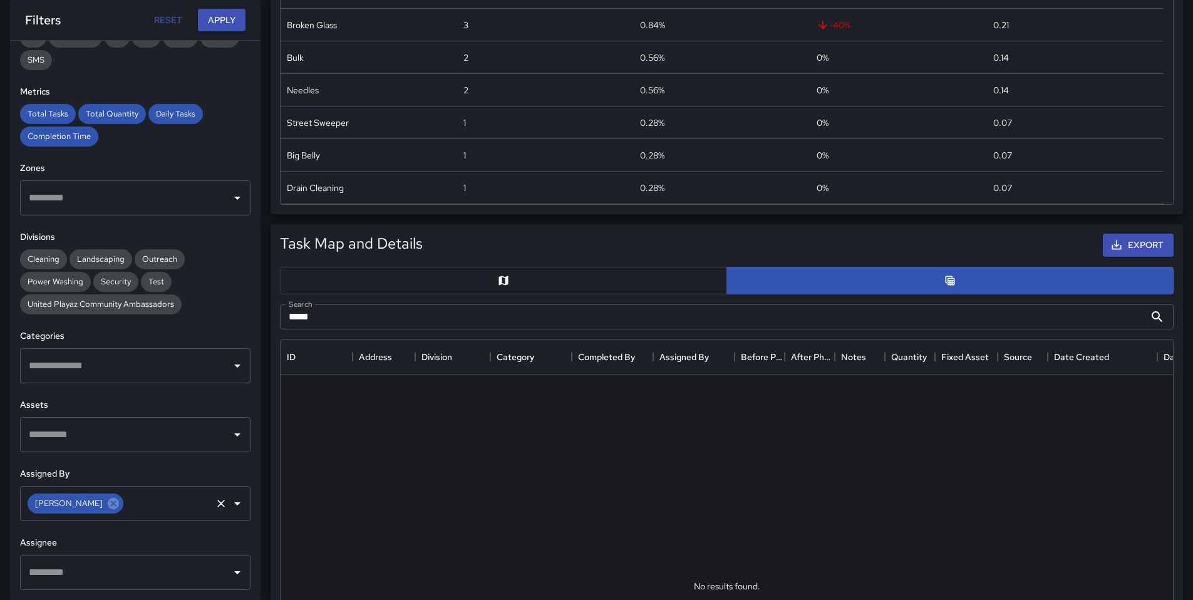
click at [108, 511] on div "[PERSON_NAME]" at bounding box center [76, 504] width 96 height 20
click at [112, 508] on icon at bounding box center [113, 503] width 11 height 11
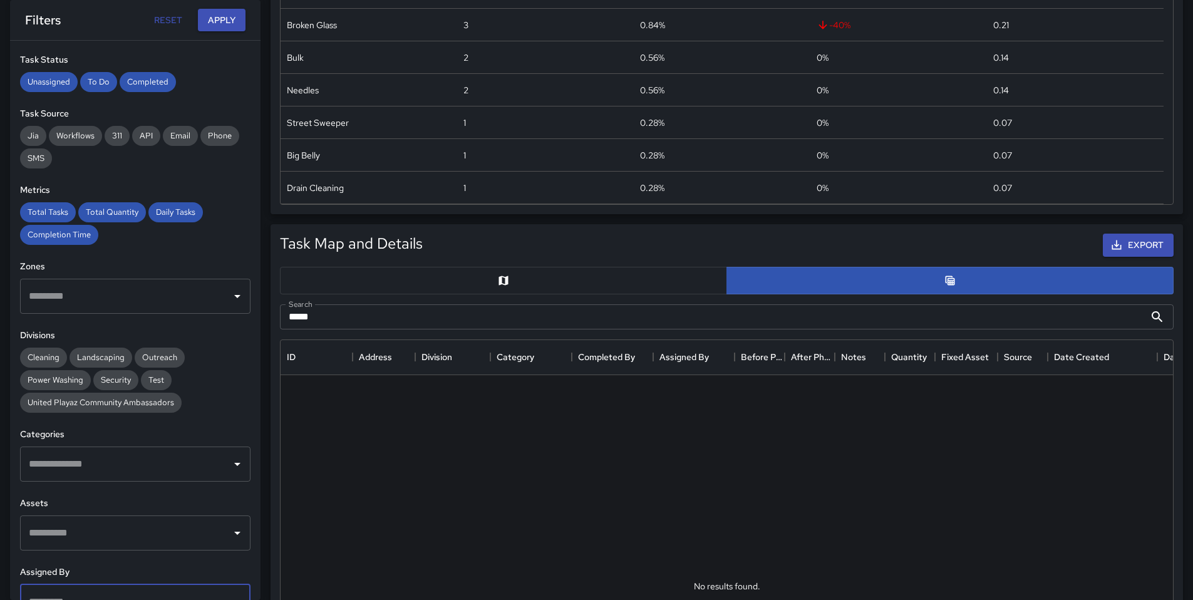
scroll to position [0, 0]
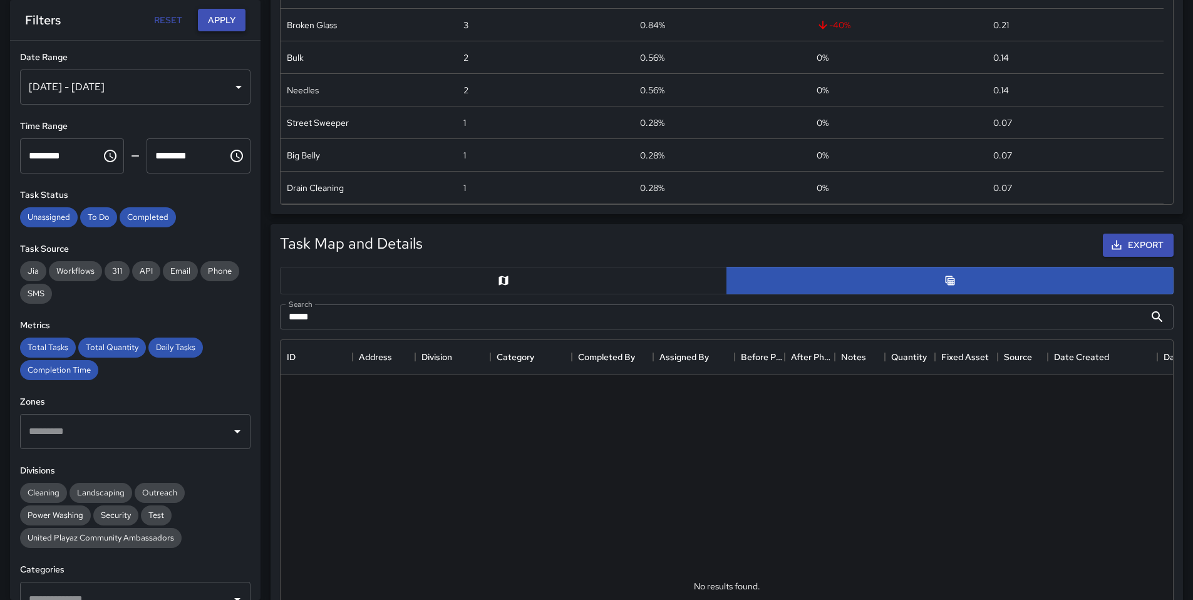
click at [227, 15] on button "Apply" at bounding box center [222, 20] width 48 height 23
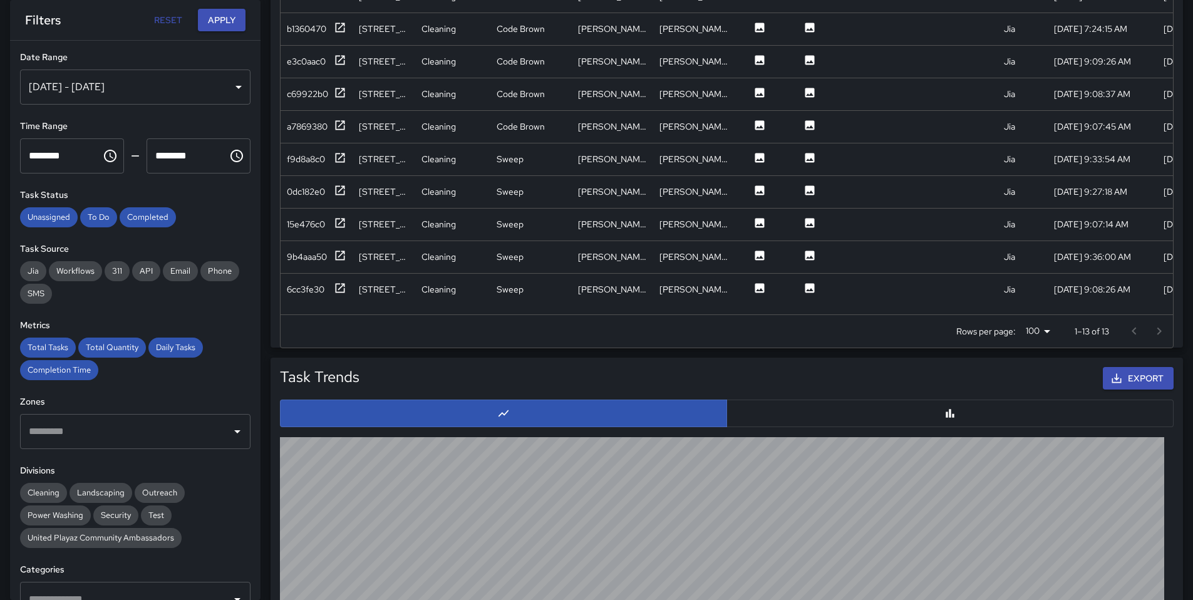
scroll to position [1034, 0]
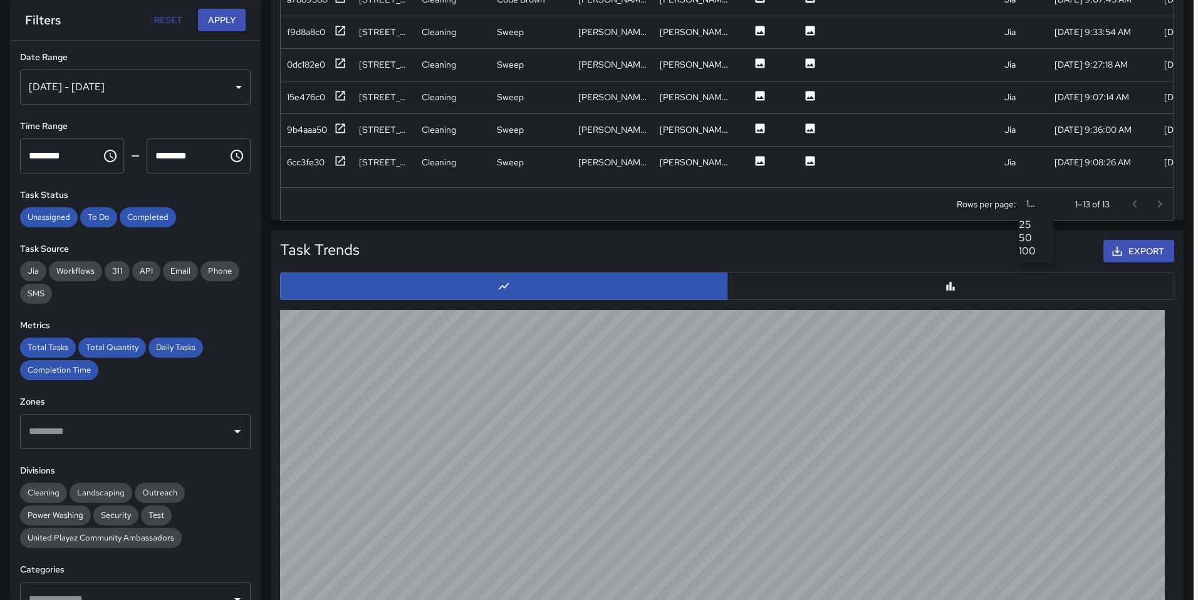
click at [1045, 204] on div at bounding box center [601, 300] width 1203 height 600
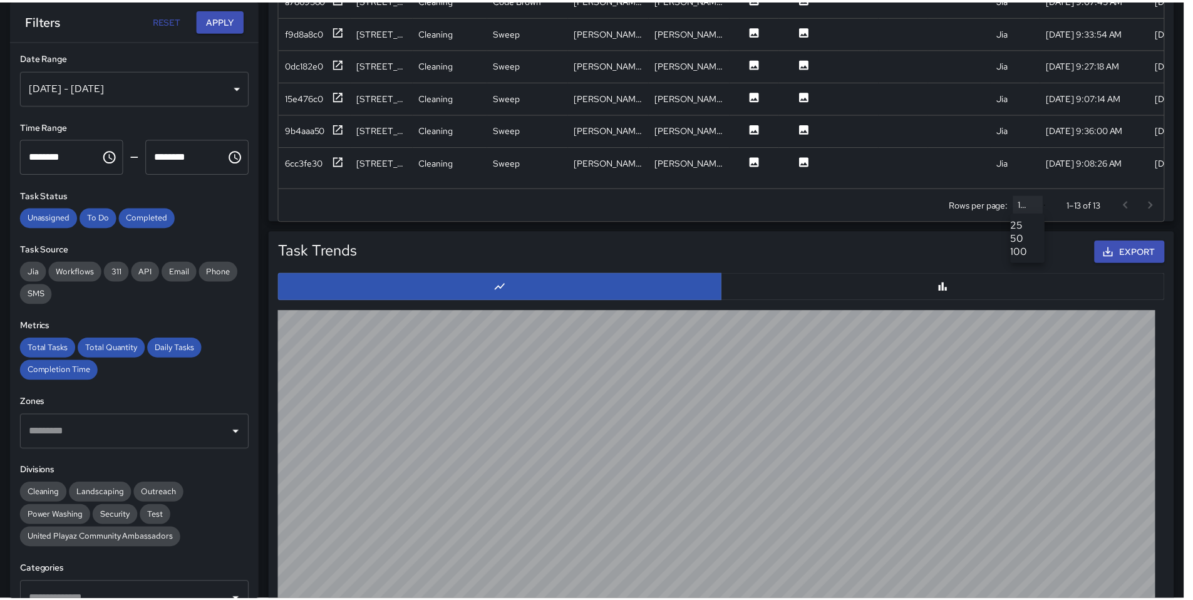
scroll to position [10, 10]
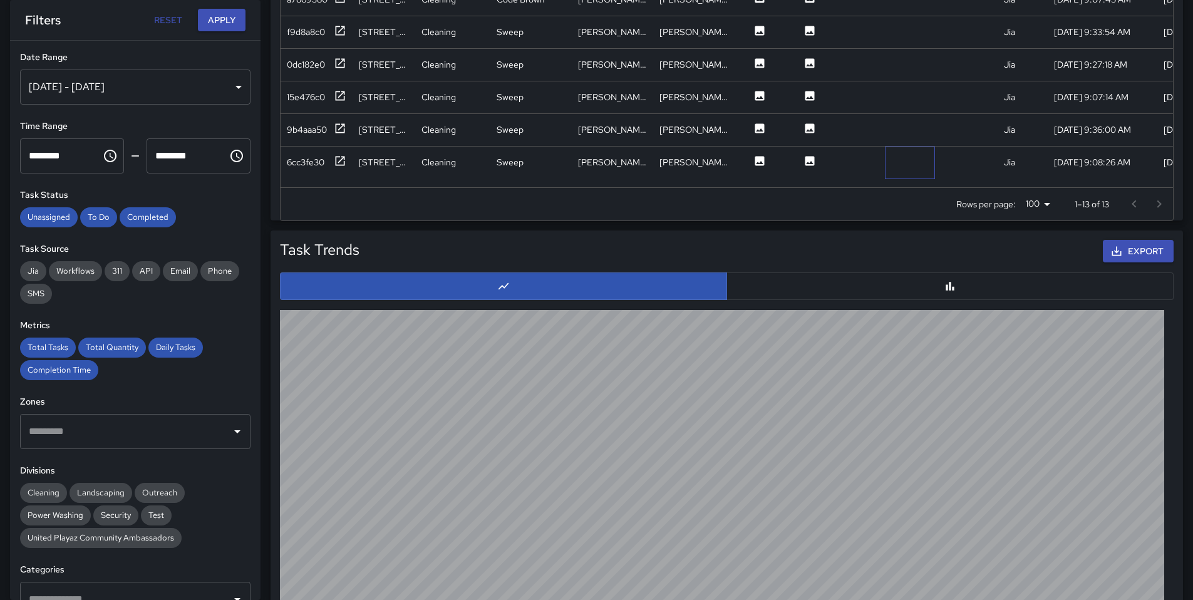
click at [923, 177] on div at bounding box center [910, 163] width 50 height 33
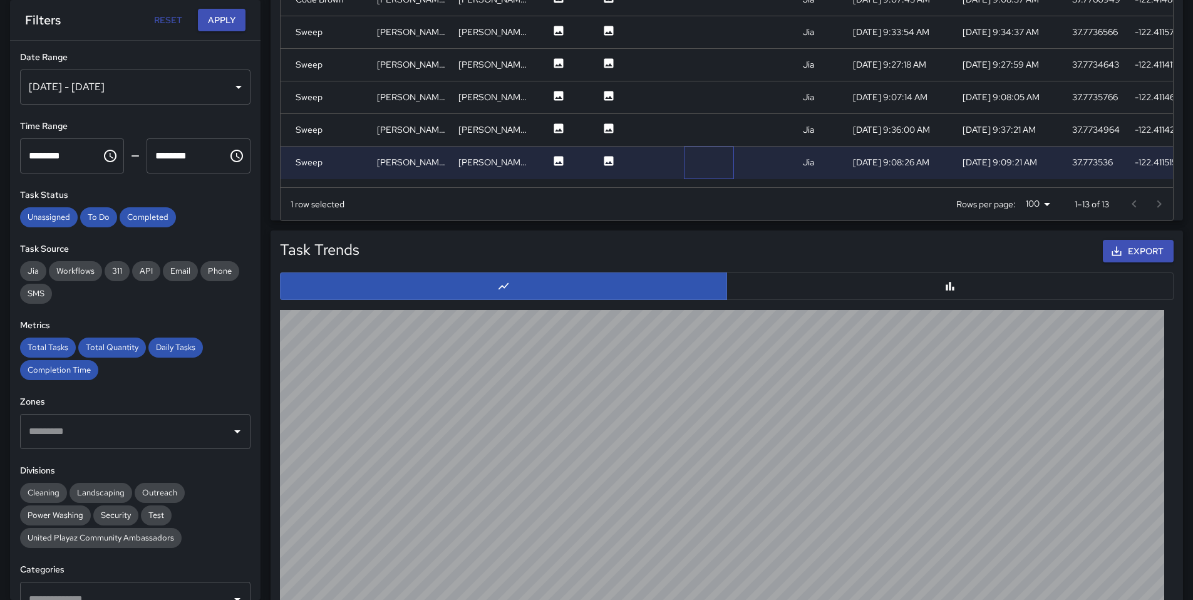
scroll to position [1, 198]
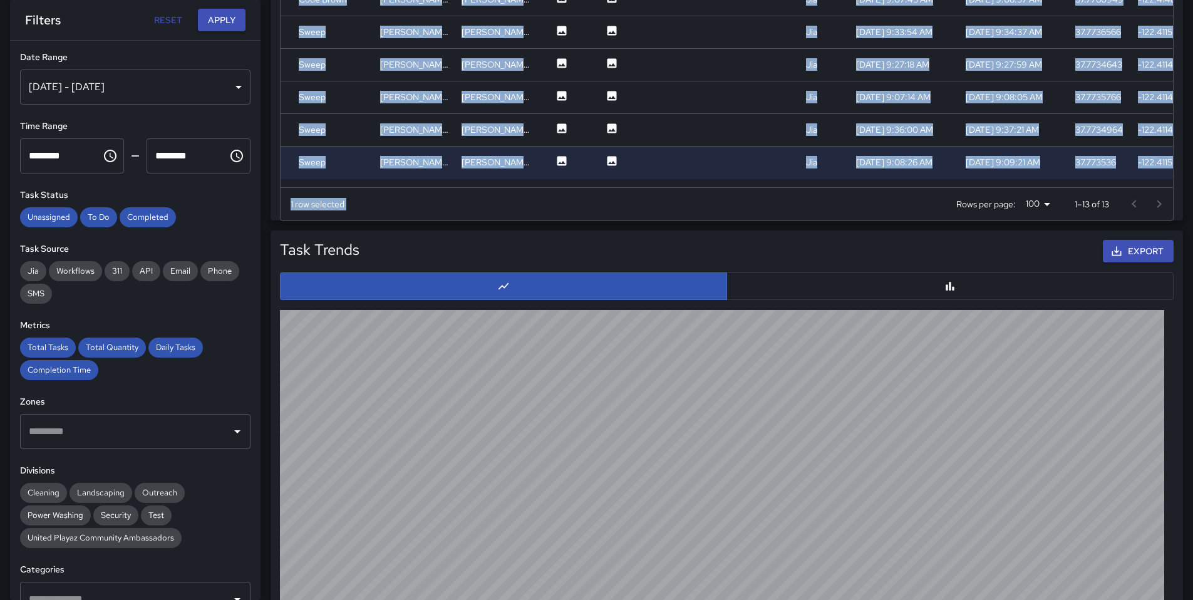
drag, startPoint x: 749, startPoint y: 190, endPoint x: 611, endPoint y: 181, distance: 137.5
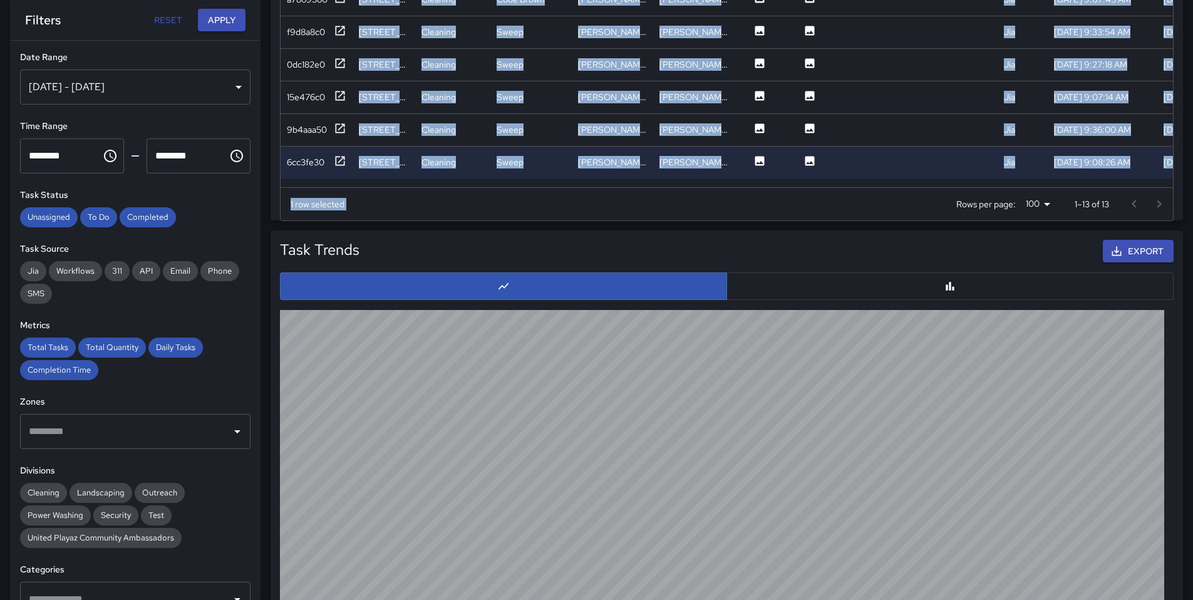
scroll to position [0, 0]
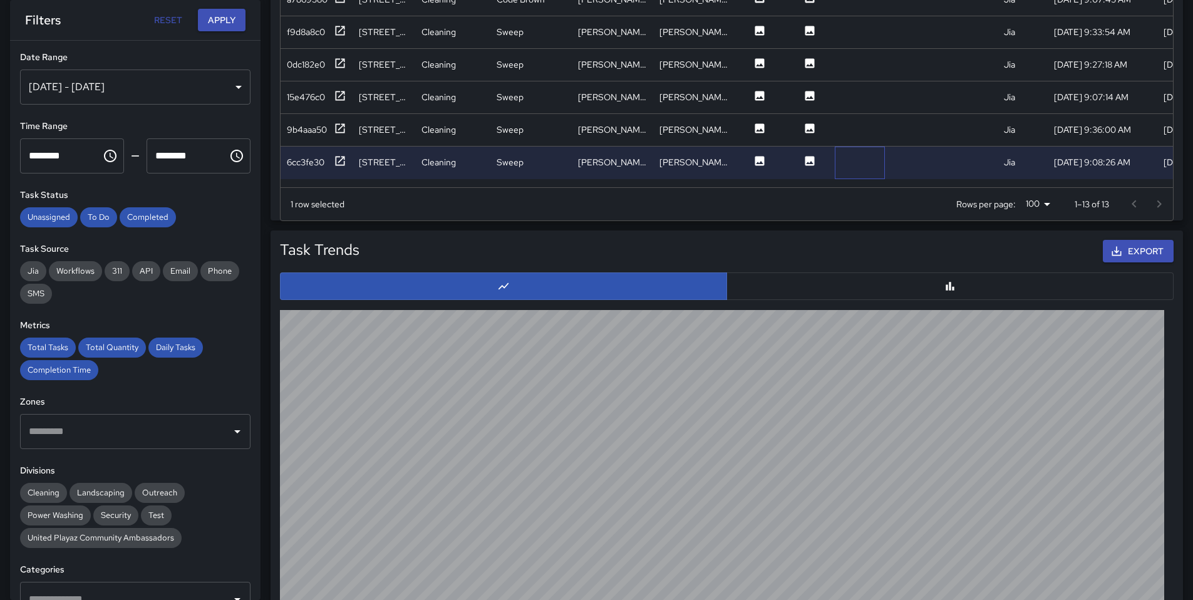
click at [871, 163] on div at bounding box center [860, 163] width 50 height 33
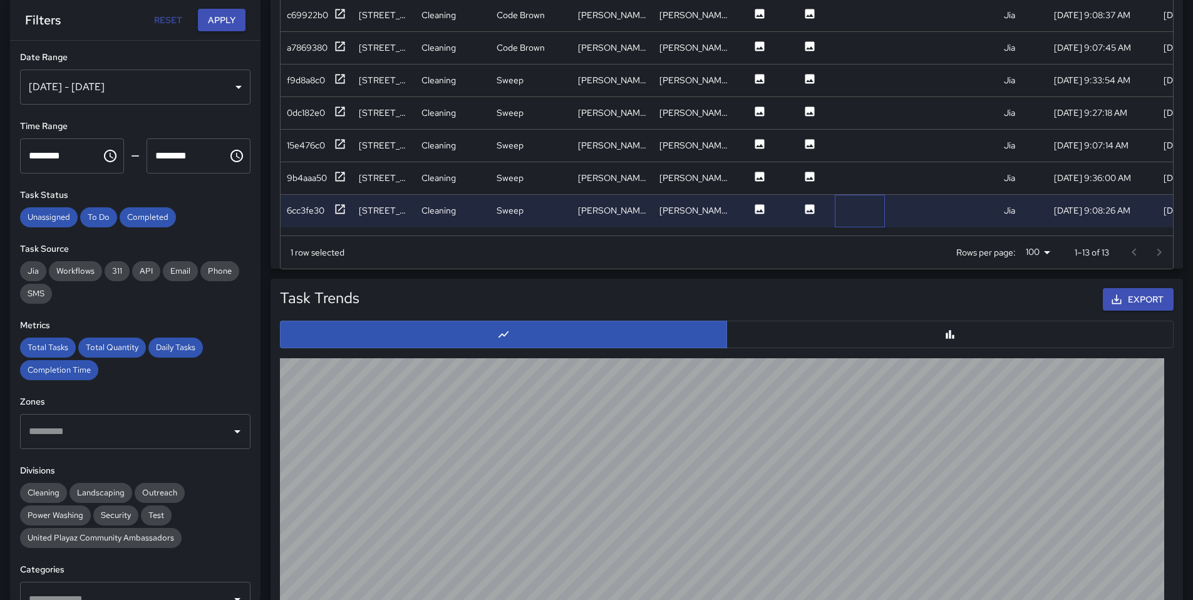
scroll to position [1000, 0]
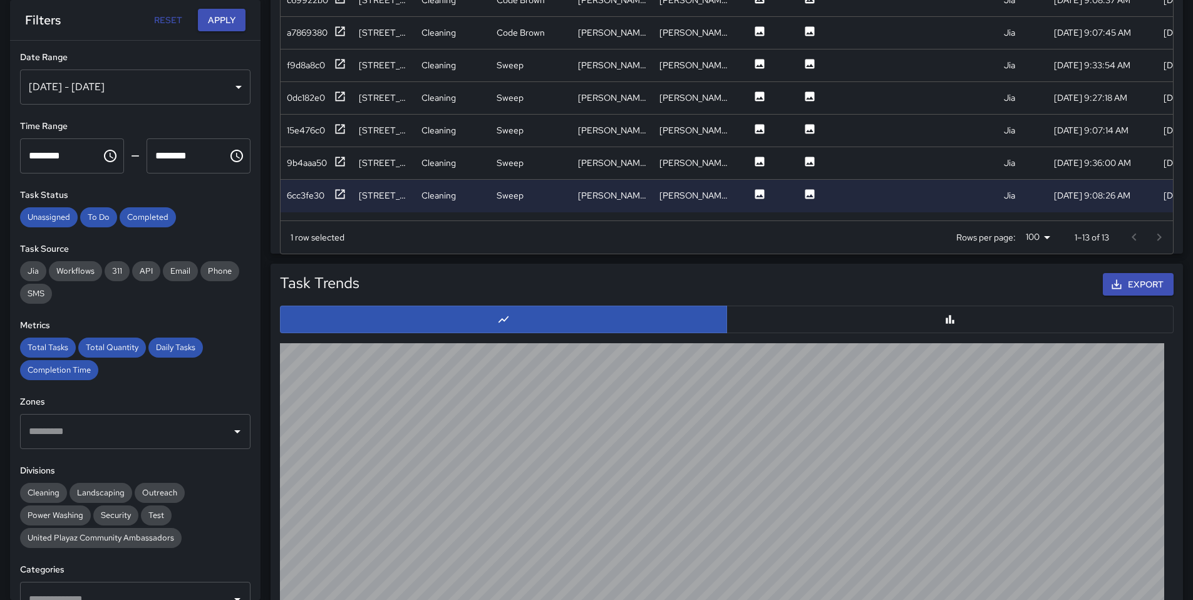
click at [145, 98] on div "[DATE] - [DATE]" at bounding box center [135, 87] width 231 height 35
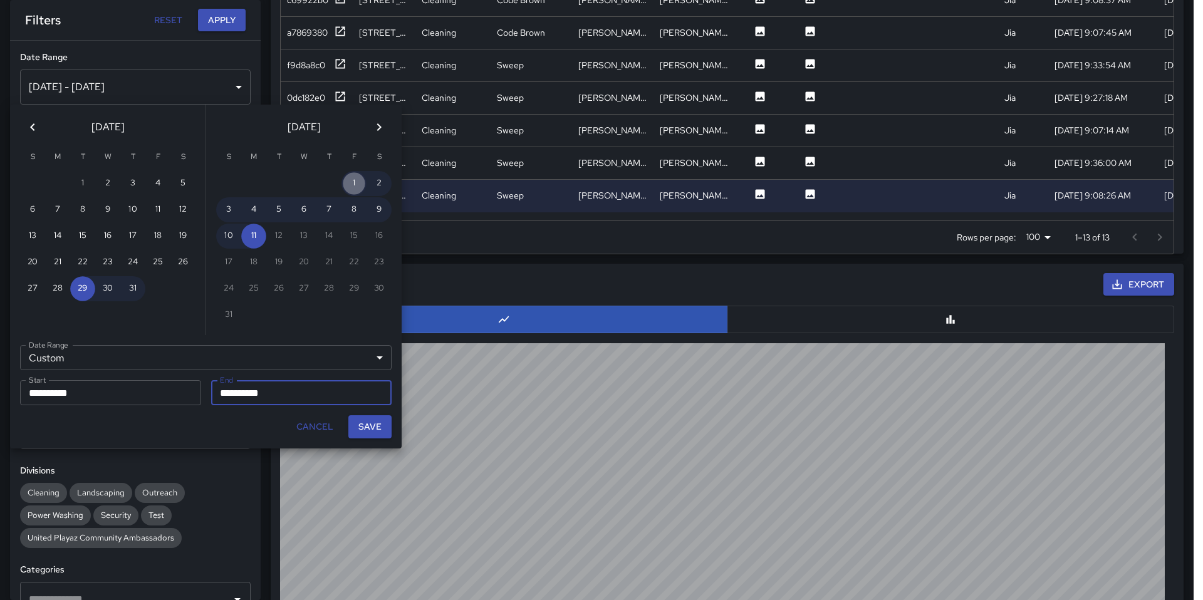
click at [351, 185] on button "1" at bounding box center [353, 183] width 25 height 25
type input "**********"
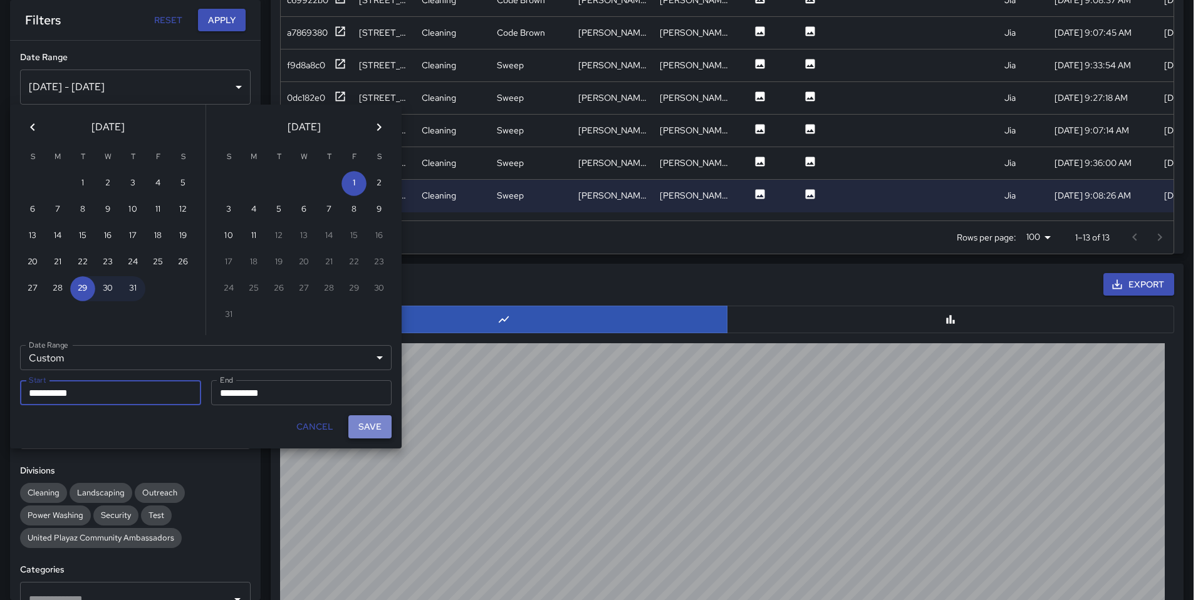
click at [360, 429] on button "Save" at bounding box center [369, 426] width 43 height 23
type input "**********"
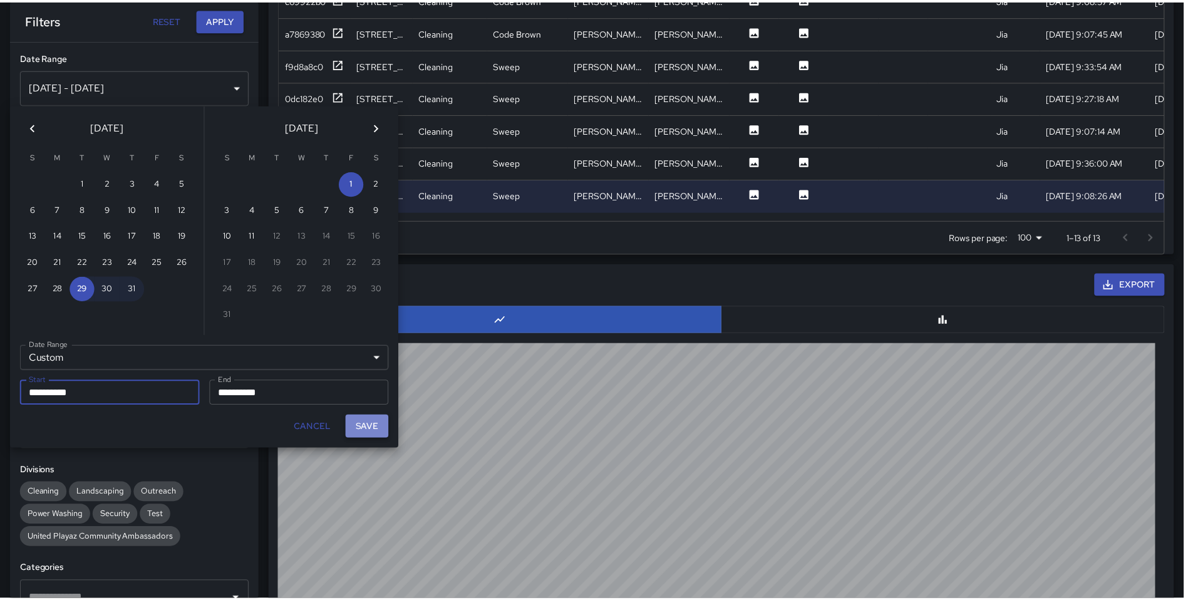
scroll to position [10, 10]
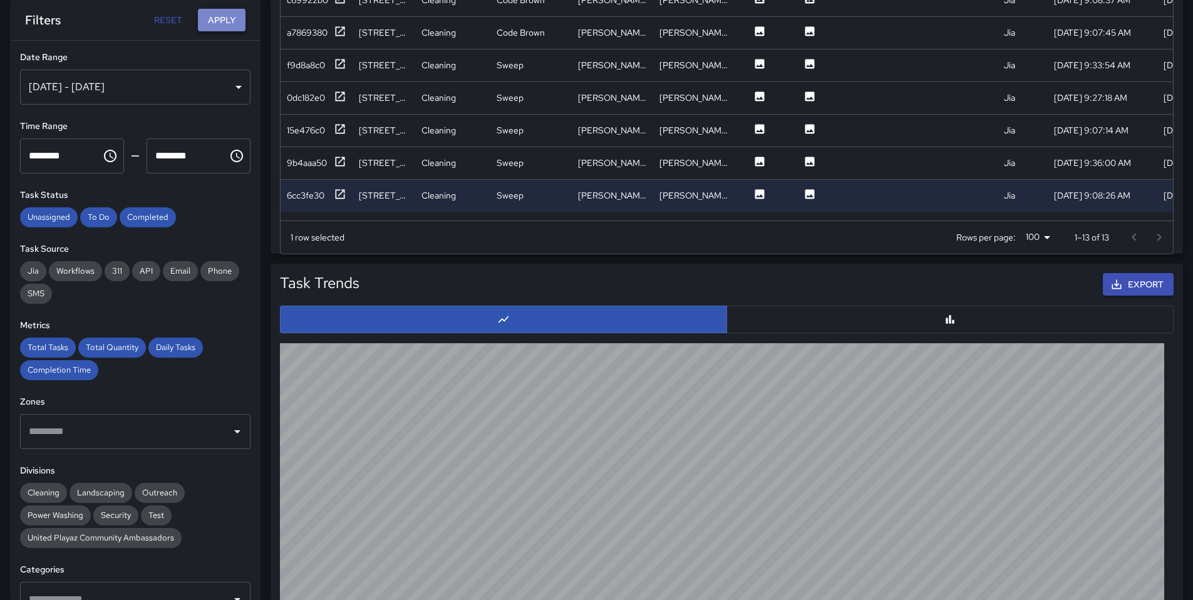
click at [208, 15] on button "Apply" at bounding box center [222, 20] width 48 height 23
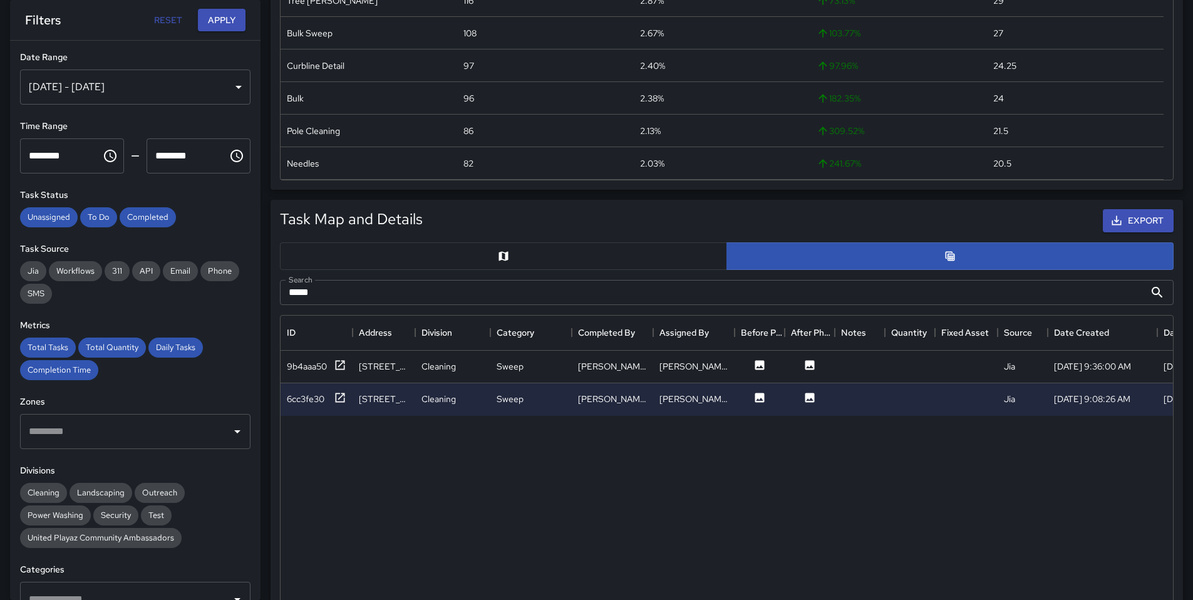
scroll to position [0, 0]
click at [311, 401] on div "6cc3fe30" at bounding box center [306, 399] width 38 height 13
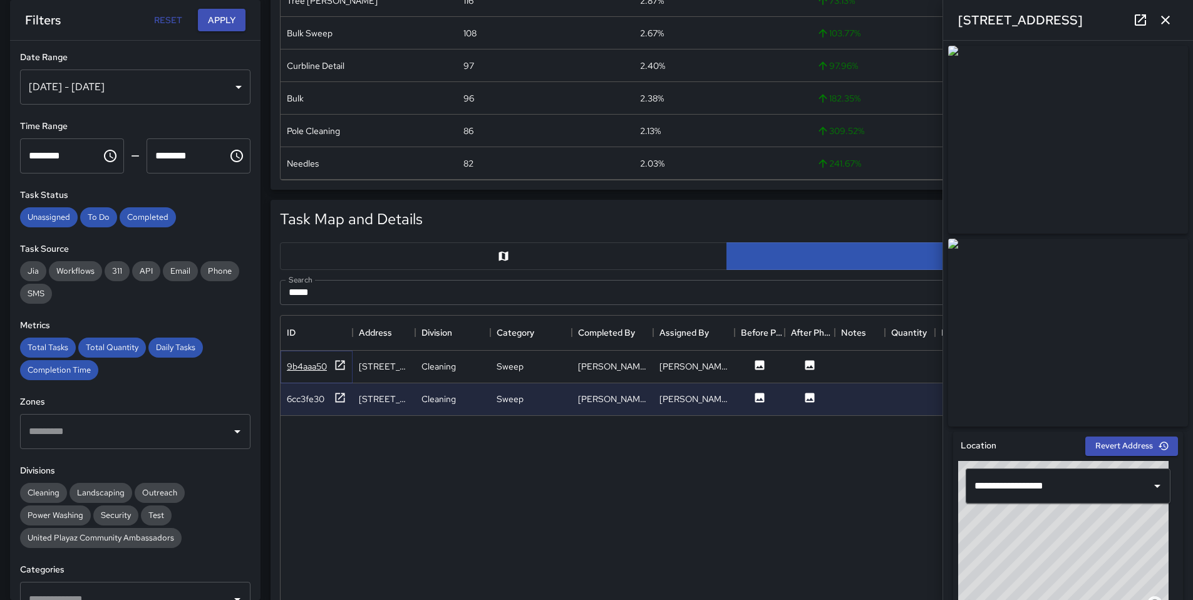
click at [309, 372] on div "9b4aaa50" at bounding box center [307, 366] width 40 height 13
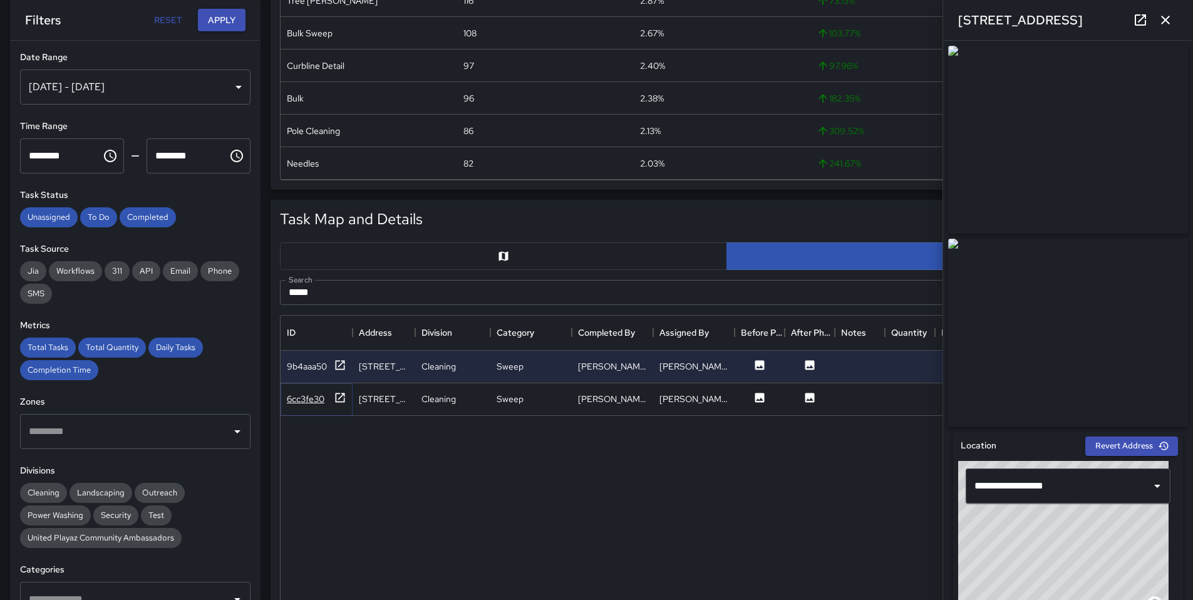
click at [316, 397] on div "6cc3fe30" at bounding box center [306, 399] width 38 height 13
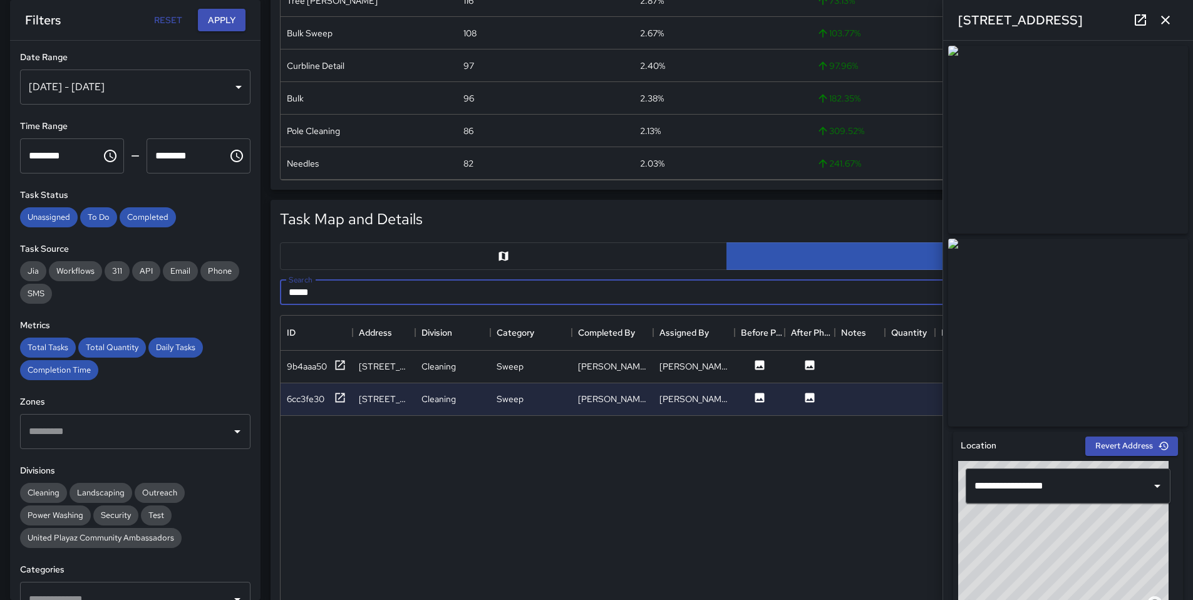
click at [326, 292] on input "****" at bounding box center [712, 292] width 865 height 25
drag, startPoint x: 326, startPoint y: 292, endPoint x: 284, endPoint y: 290, distance: 42.0
click at [284, 290] on input "****" at bounding box center [712, 292] width 865 height 25
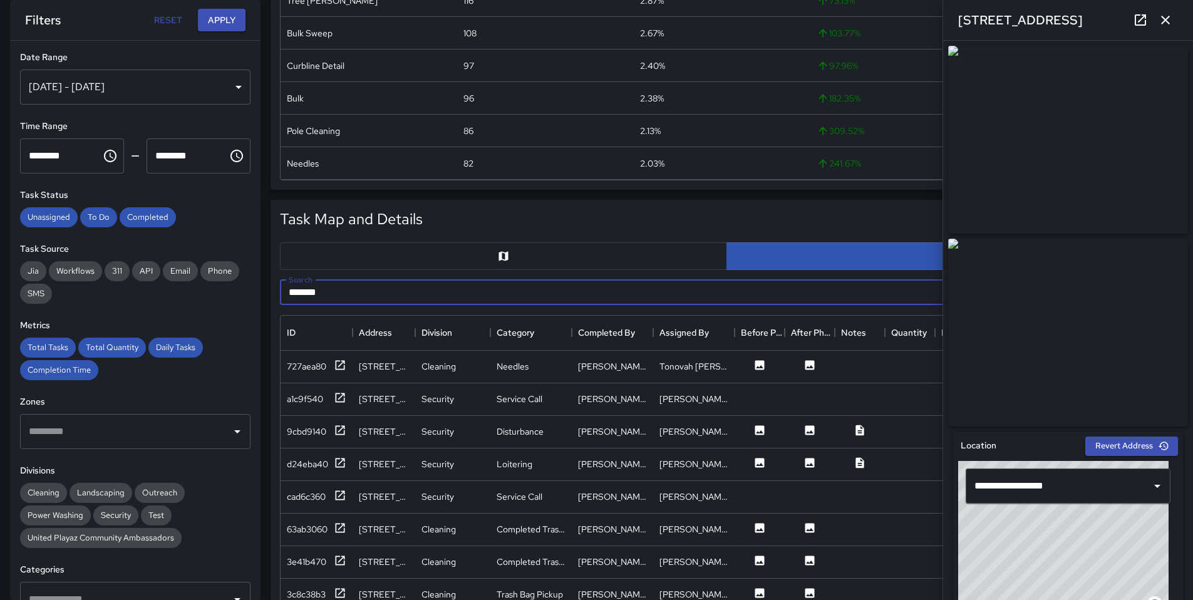
type input "******"
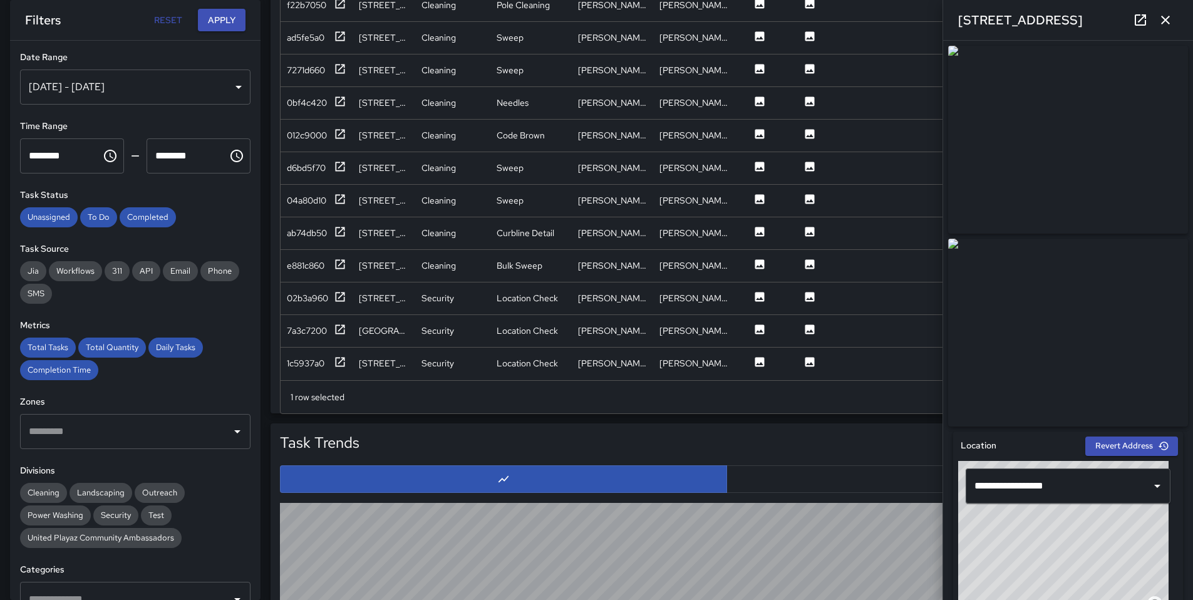
scroll to position [1001, 0]
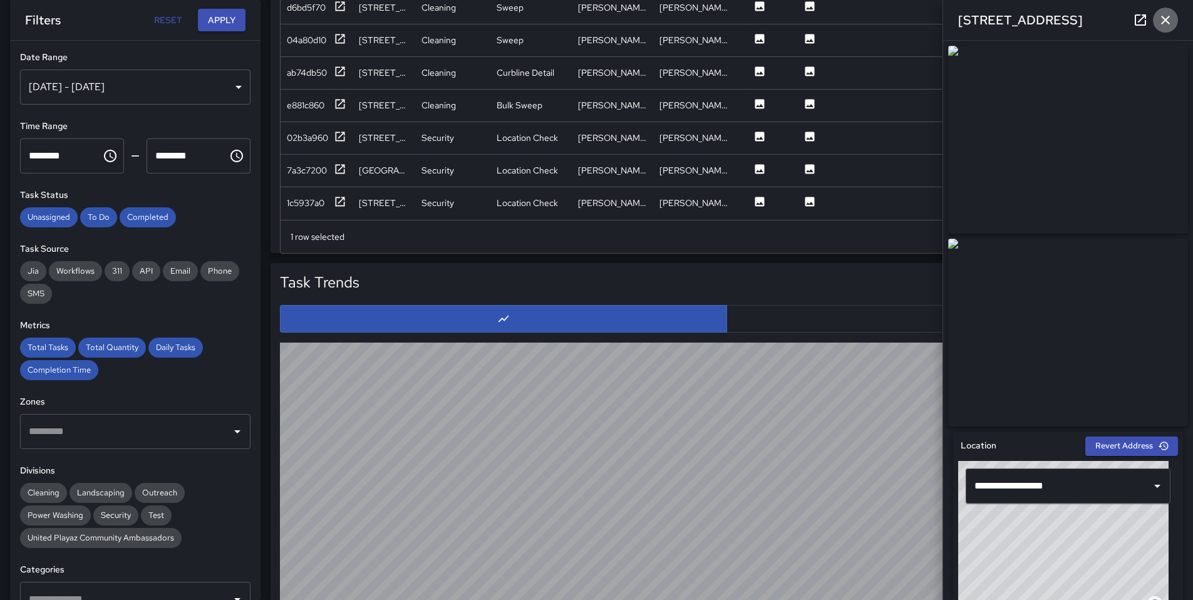
click at [1161, 18] on icon "button" at bounding box center [1165, 20] width 15 height 15
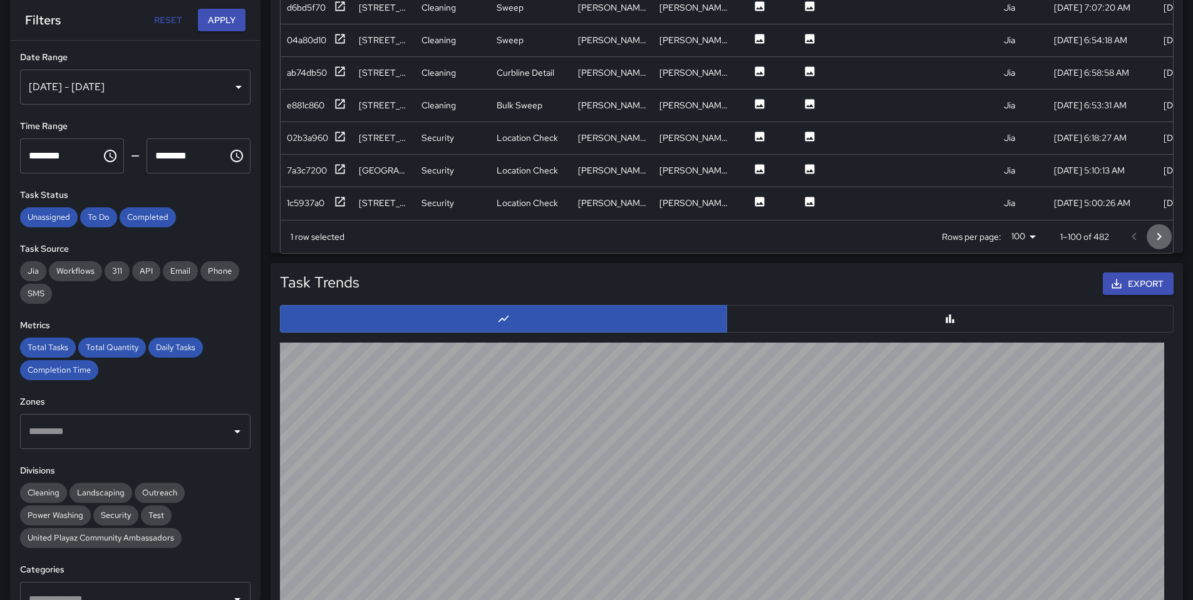
click at [1154, 237] on icon "Go to next page" at bounding box center [1159, 236] width 15 height 15
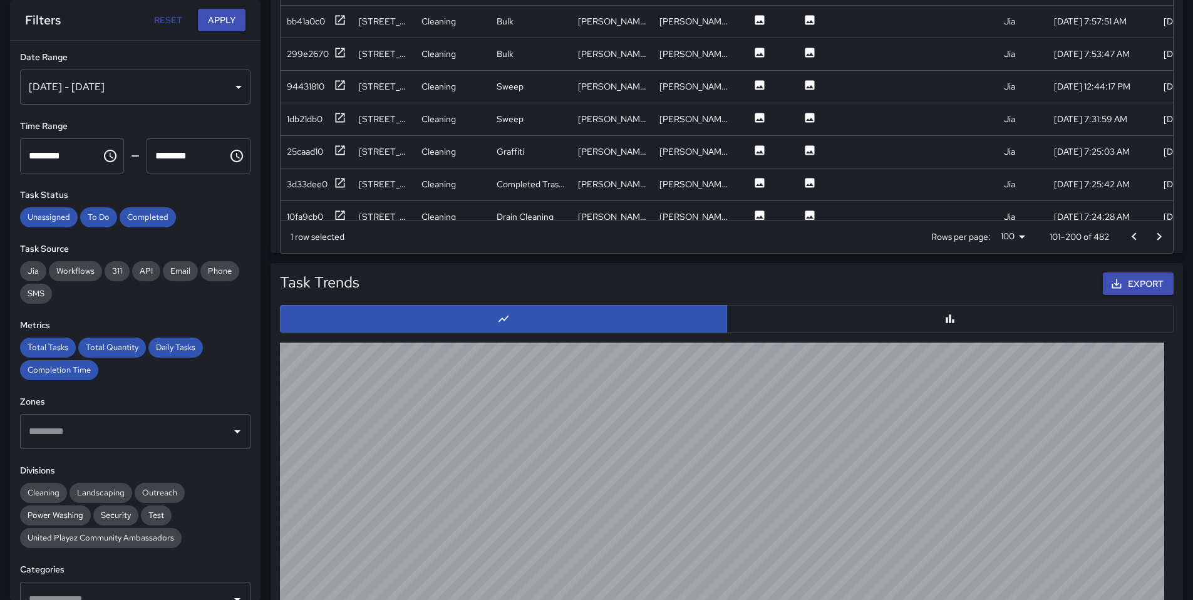
scroll to position [2689, 0]
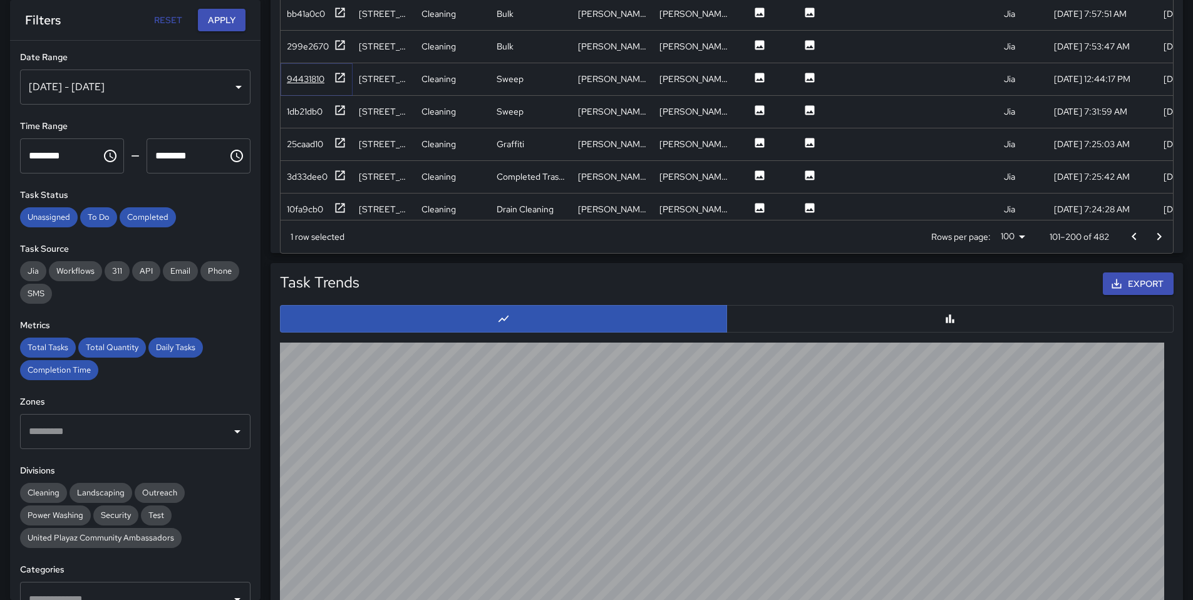
click at [299, 77] on div "94431810" at bounding box center [306, 79] width 38 height 13
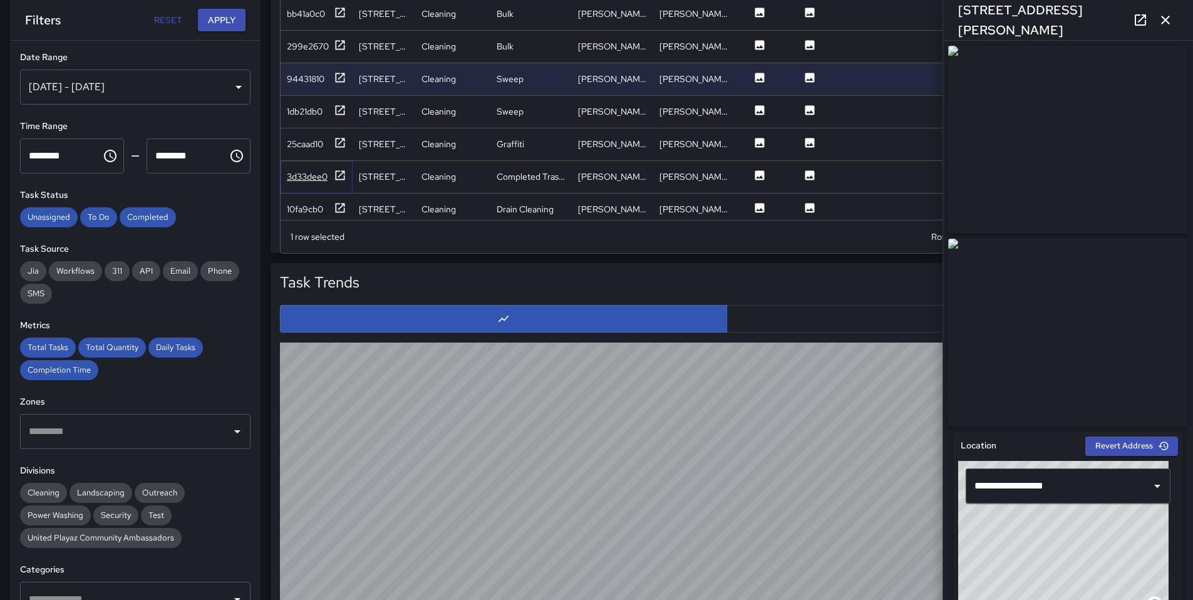
click at [316, 172] on div "3d33dee0" at bounding box center [307, 176] width 41 height 13
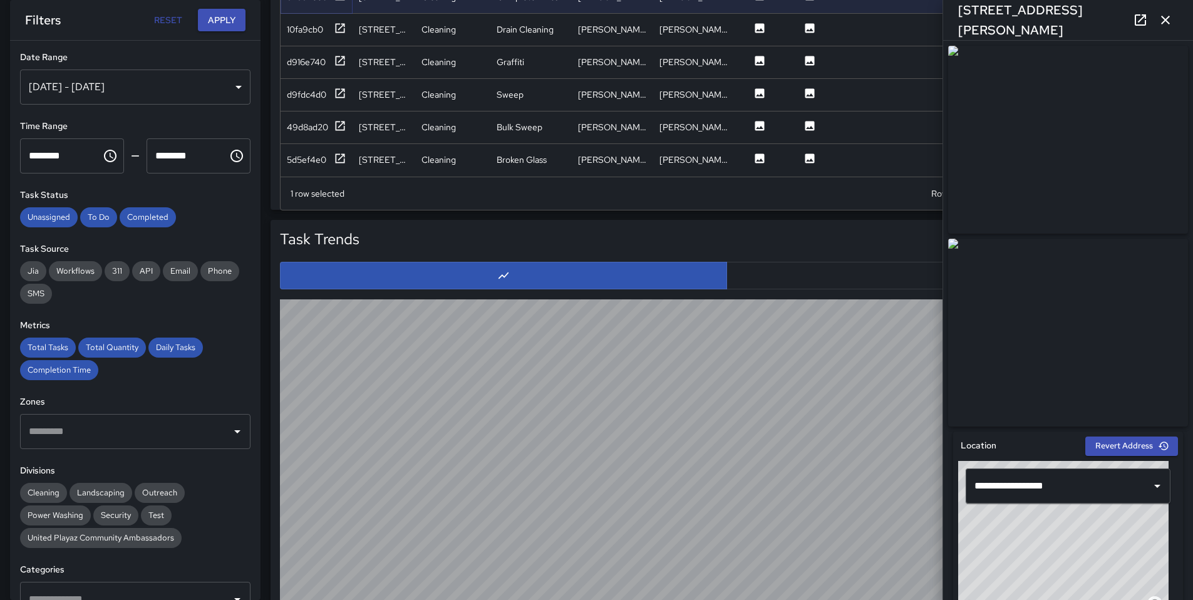
scroll to position [1084, 0]
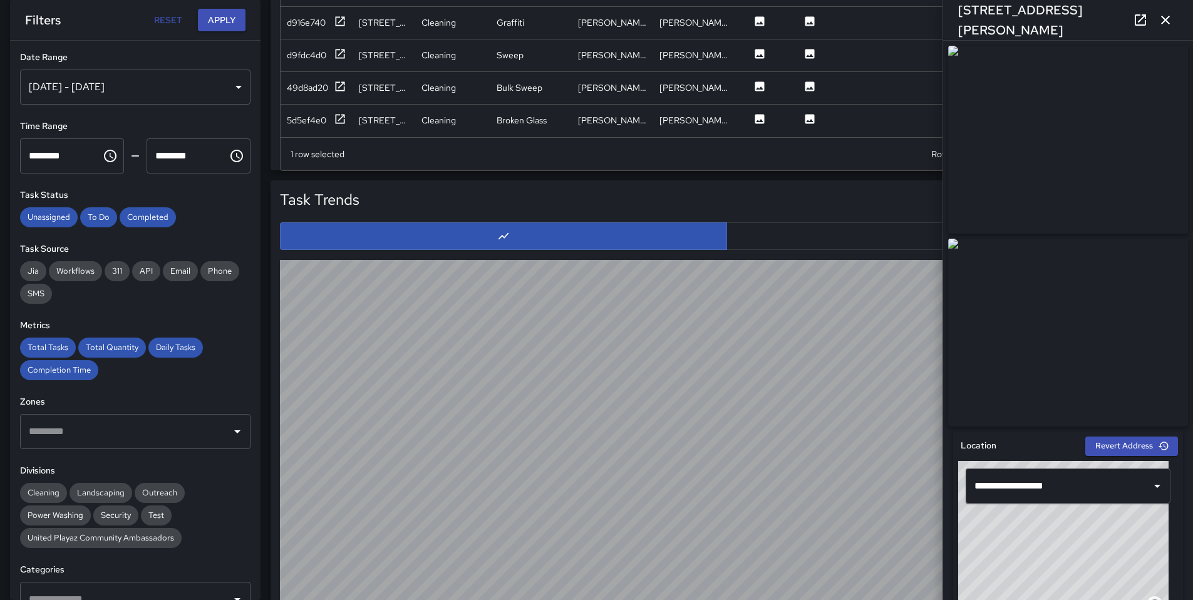
click at [1165, 20] on icon "button" at bounding box center [1165, 20] width 9 height 9
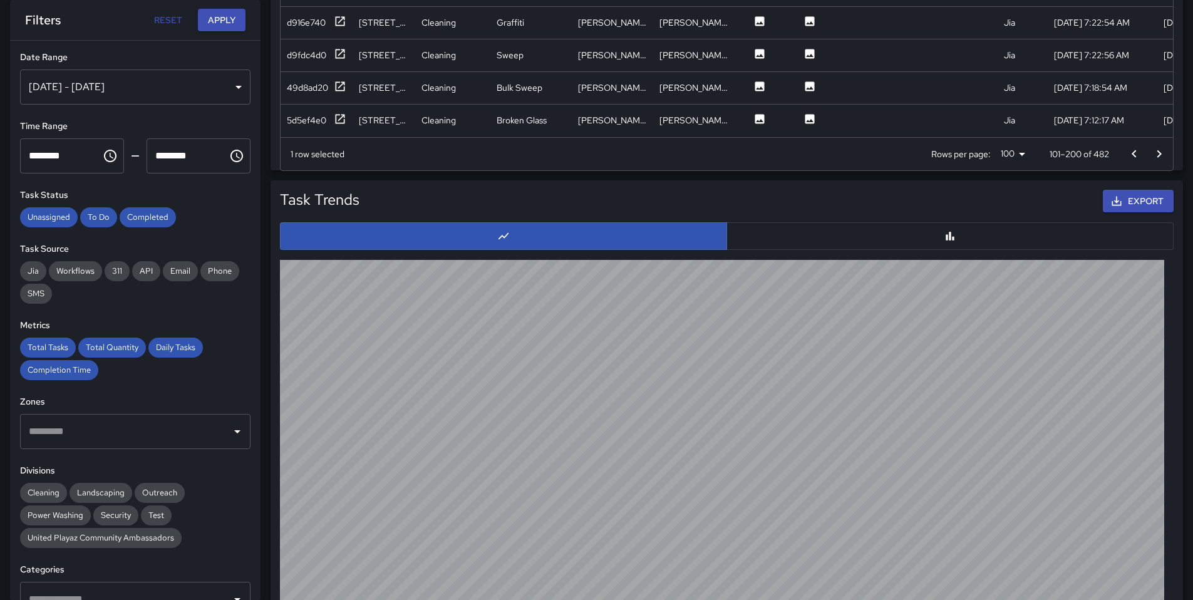
click at [1153, 153] on icon "Go to next page" at bounding box center [1159, 154] width 15 height 15
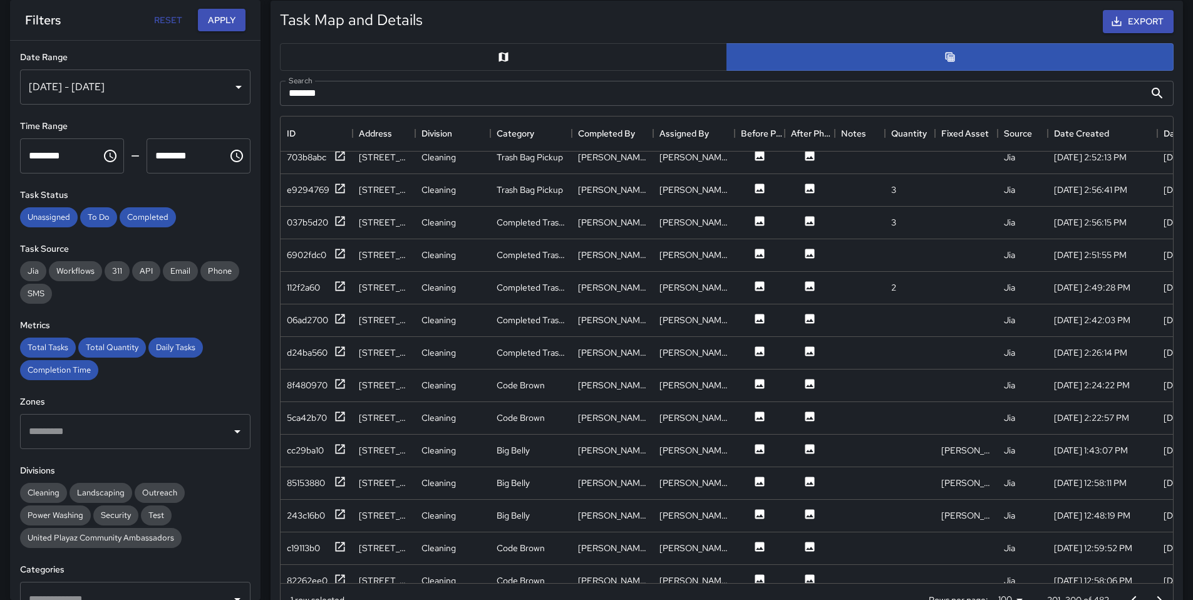
scroll to position [597, 0]
click at [311, 554] on div "c19113b0" at bounding box center [317, 548] width 60 height 16
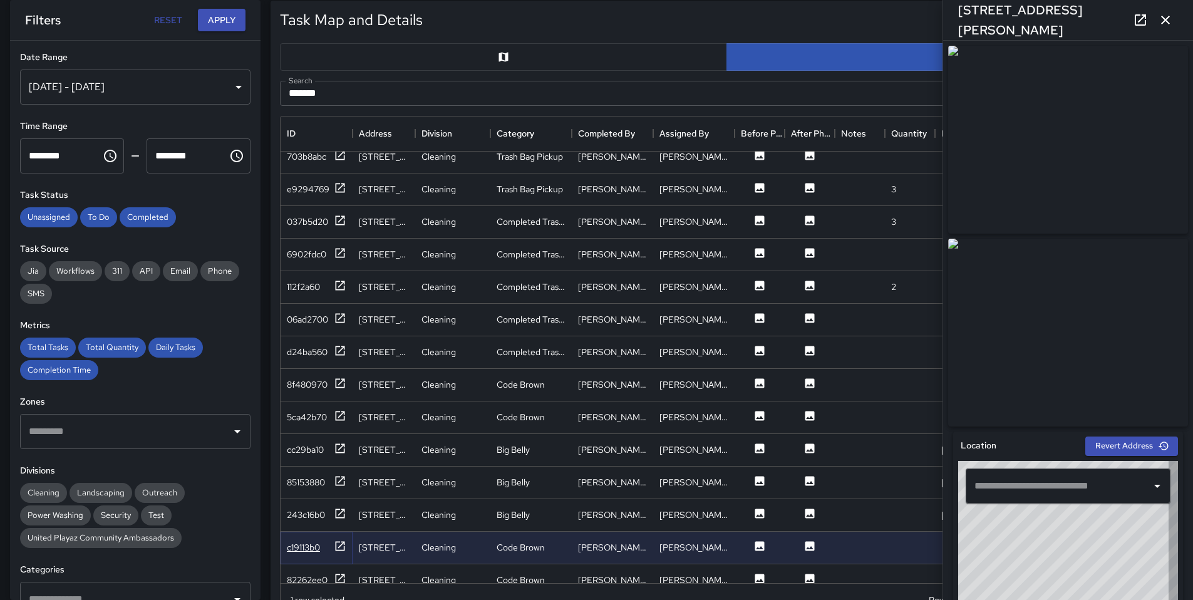
type input "**********"
click at [1143, 15] on icon at bounding box center [1140, 19] width 11 height 11
